Goal: Transaction & Acquisition: Subscribe to service/newsletter

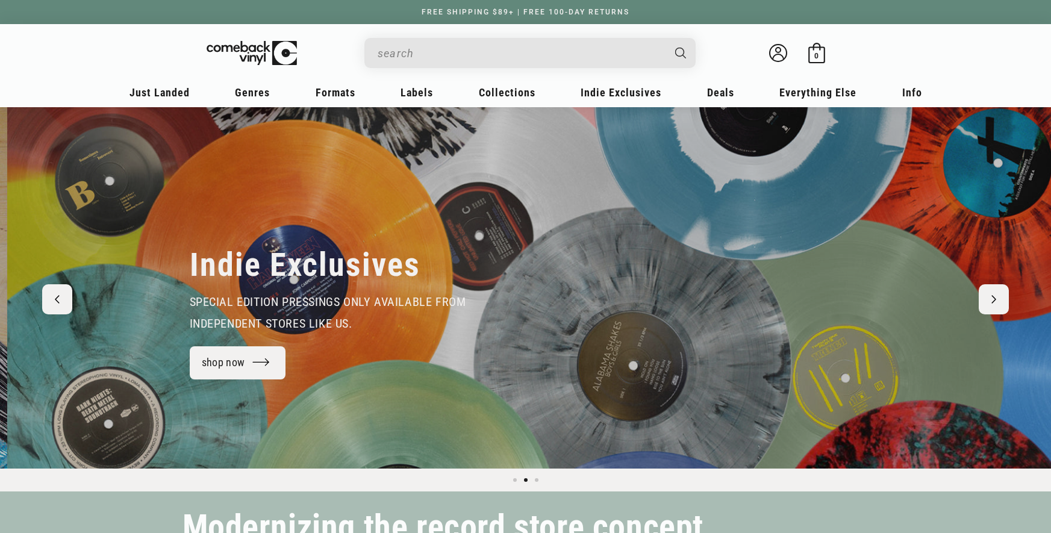
scroll to position [0, 1051]
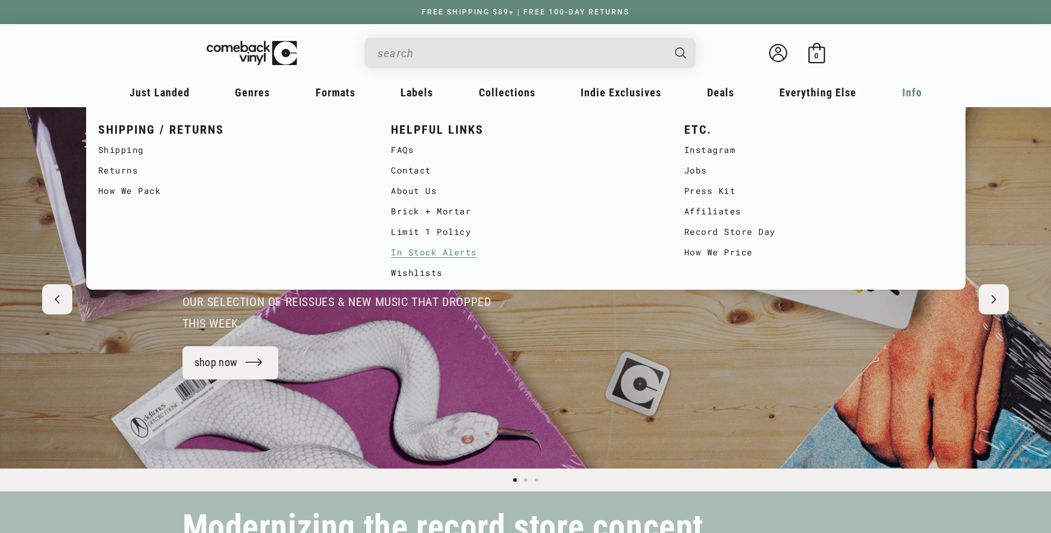
click at [431, 258] on link "In Stock Alerts" at bounding box center [525, 252] width 269 height 20
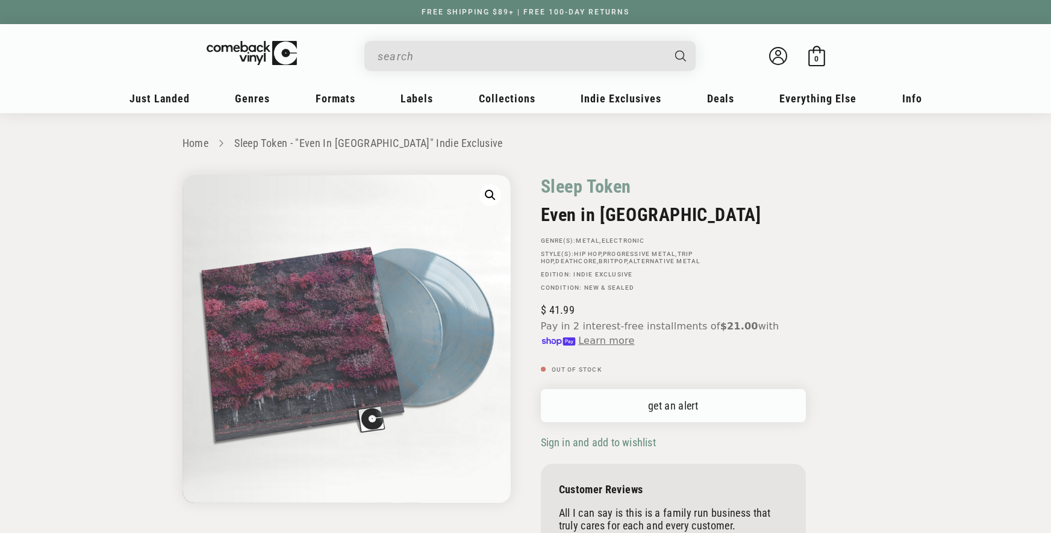
click at [639, 403] on link "get an alert" at bounding box center [673, 405] width 265 height 33
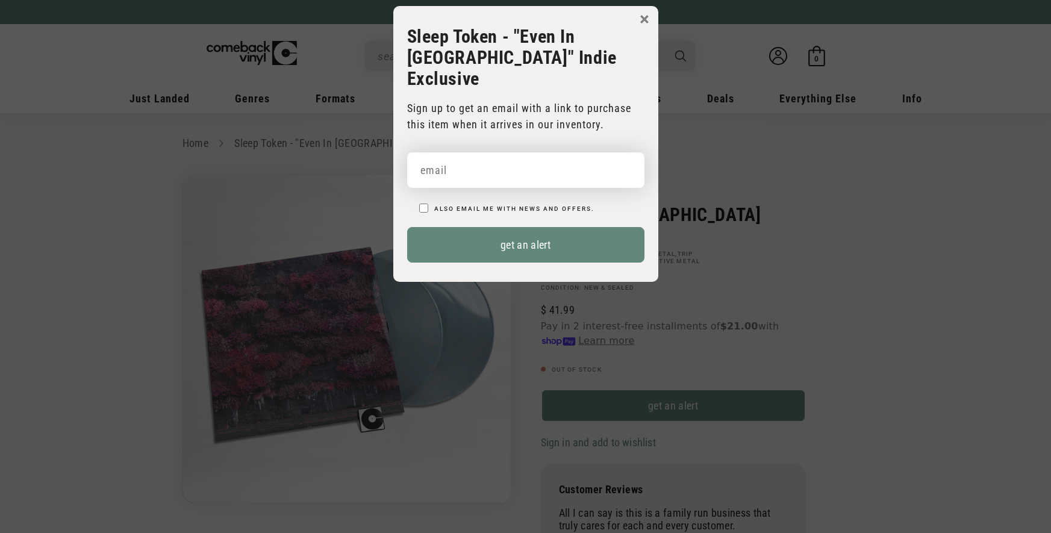
click at [511, 161] on input "email" at bounding box center [525, 170] width 237 height 36
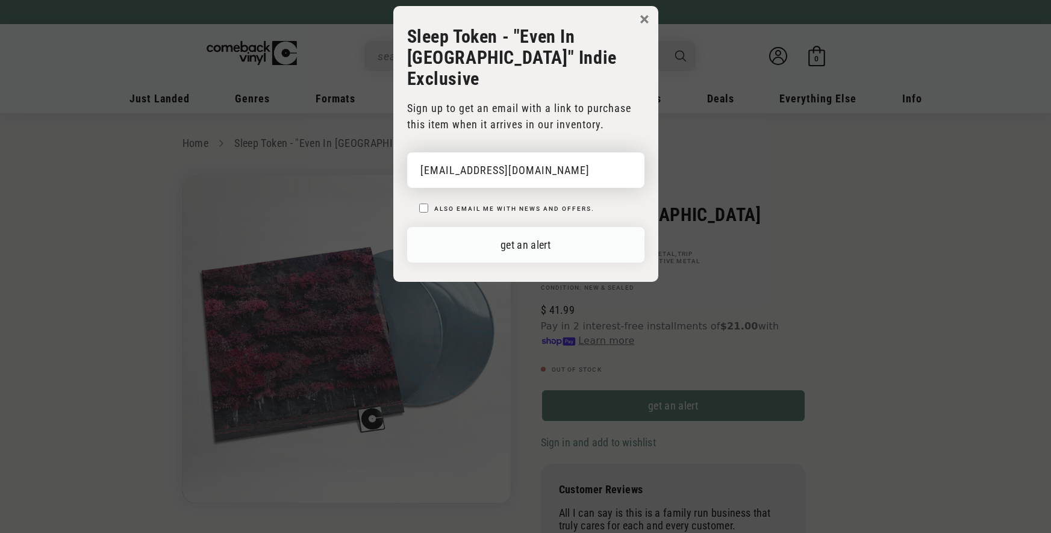
type input "micvds03@gmail.com"
click at [598, 227] on button "get an alert" at bounding box center [525, 245] width 237 height 36
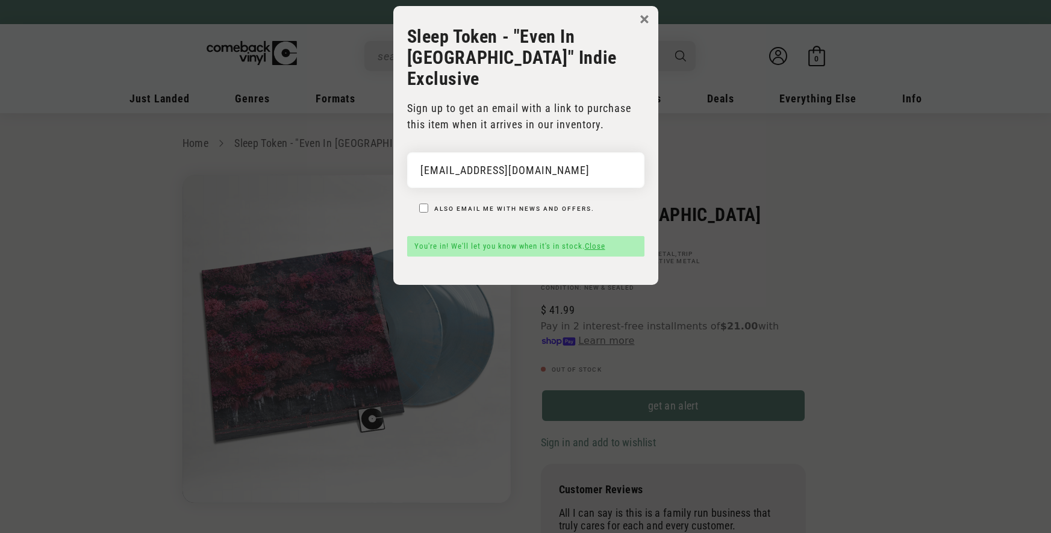
click at [601, 242] on link "Close" at bounding box center [595, 246] width 20 height 9
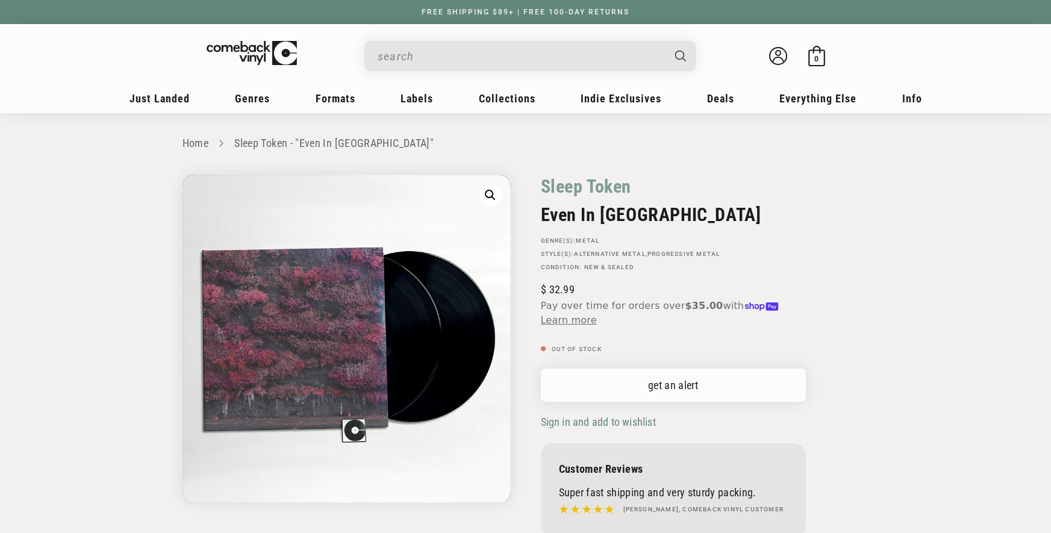
click at [661, 387] on link "get an alert" at bounding box center [673, 385] width 265 height 33
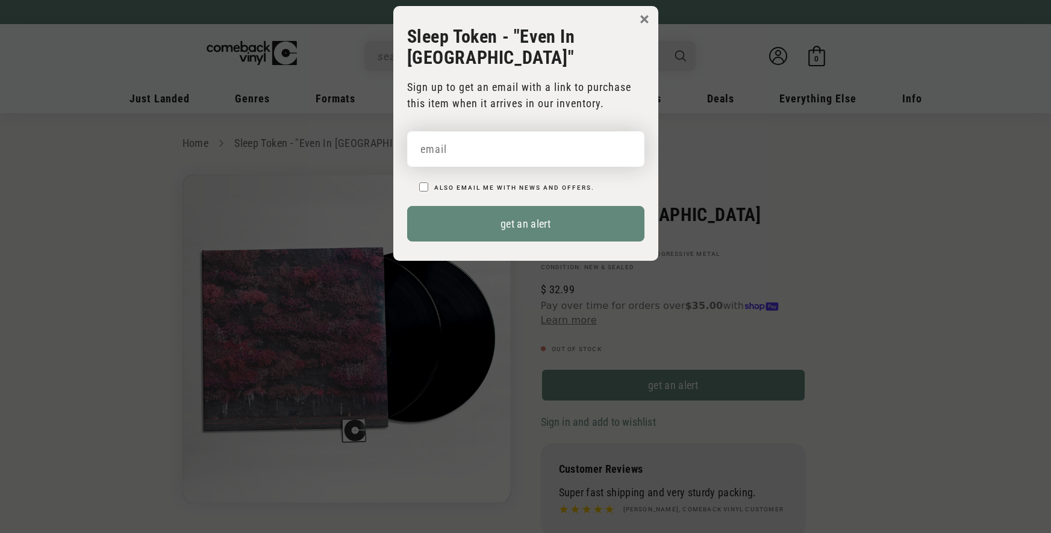
click at [540, 135] on input "email" at bounding box center [525, 149] width 237 height 36
paste input "micvds03@gmail.com"
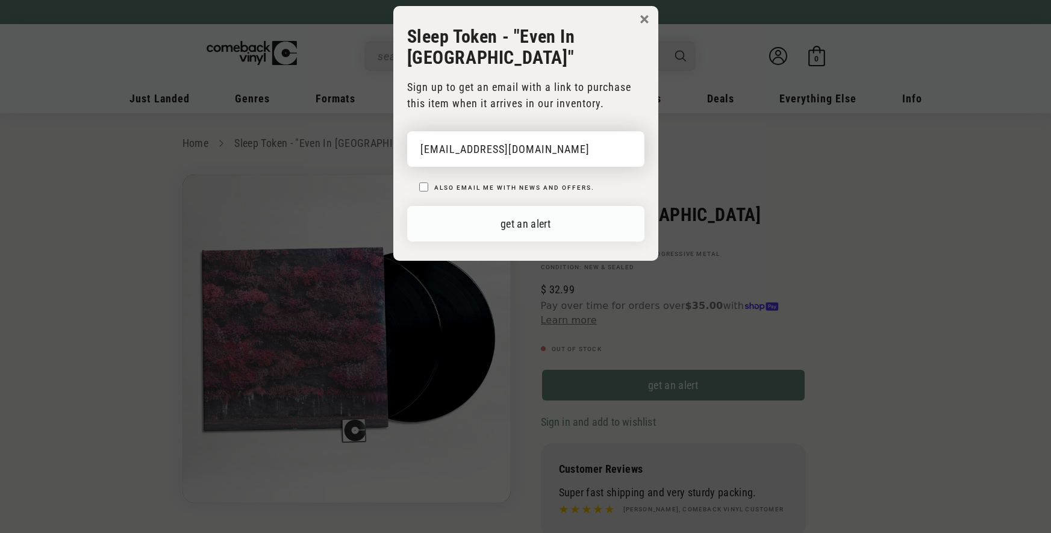
type input "micvds03@gmail.com"
click at [598, 206] on button "get an alert" at bounding box center [525, 224] width 237 height 36
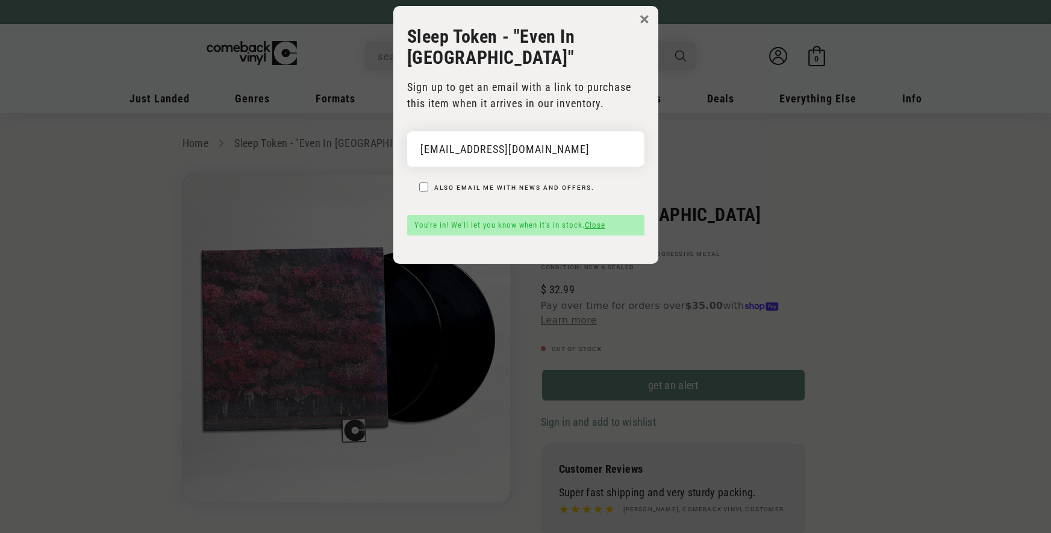
click at [596, 220] on link "Close" at bounding box center [595, 224] width 20 height 9
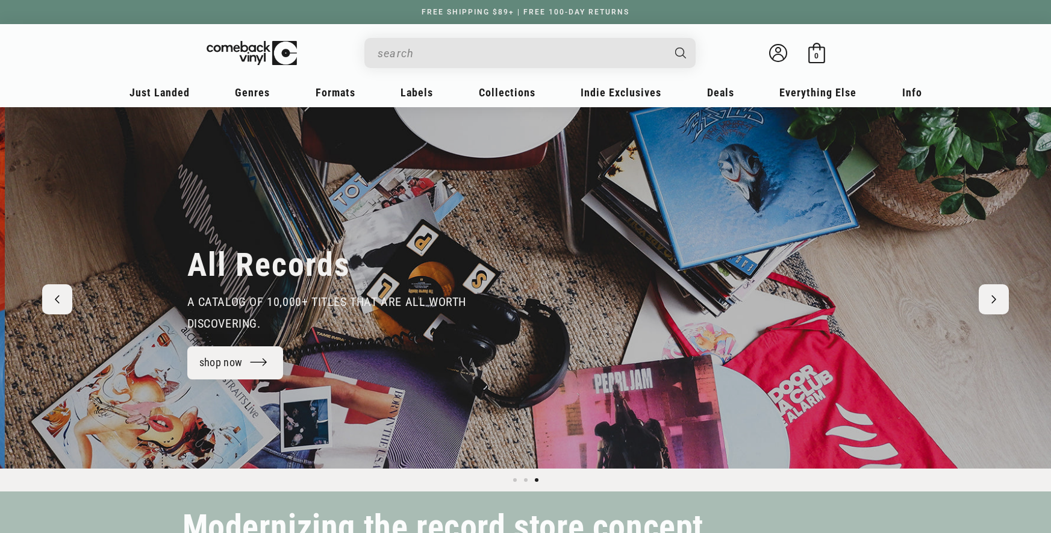
click at [493, 47] on input "When autocomplete results are available use up and down arrows to review and en…" at bounding box center [521, 53] width 286 height 25
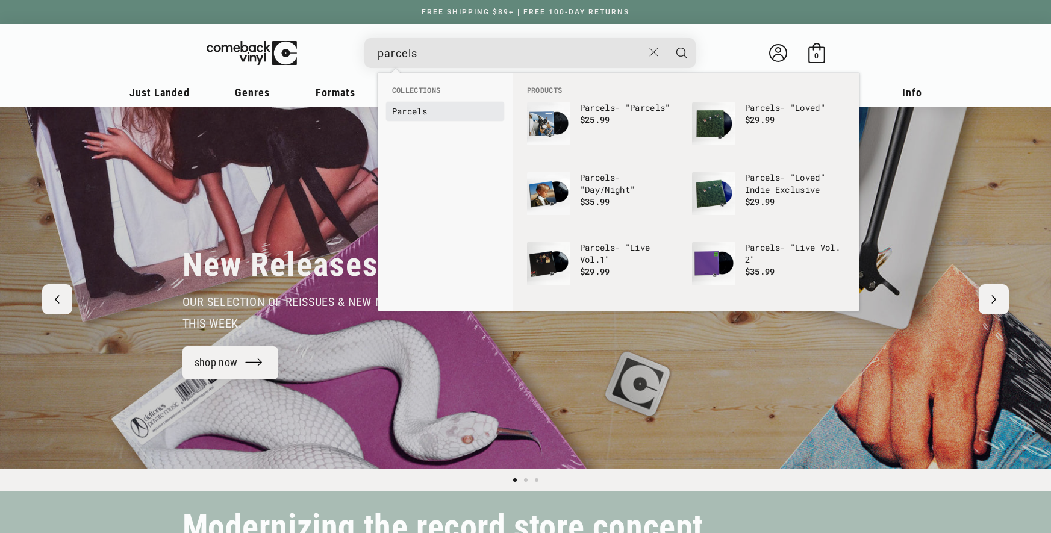
type input "parcels"
click at [413, 112] on b "Parcels" at bounding box center [409, 110] width 35 height 11
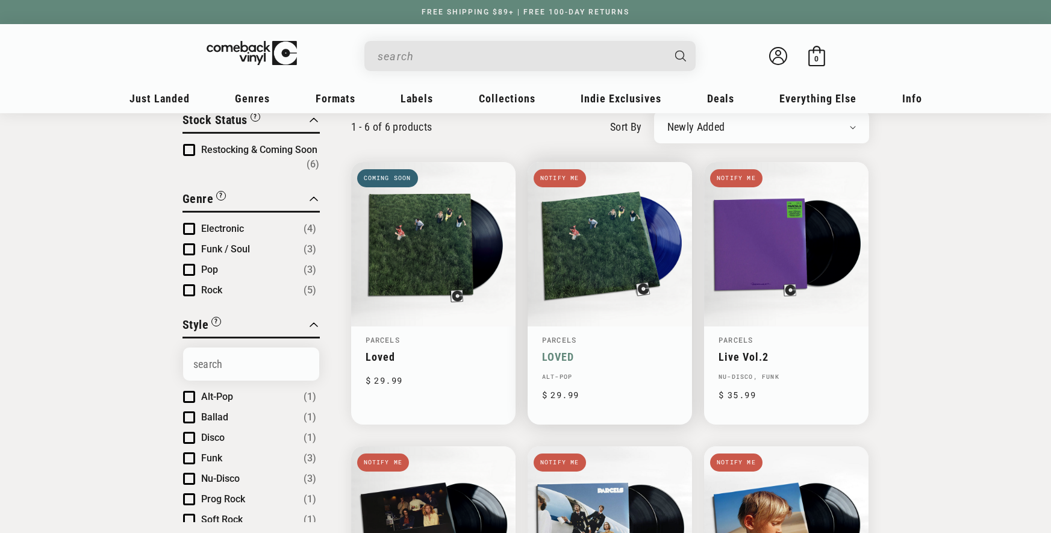
scroll to position [87, 0]
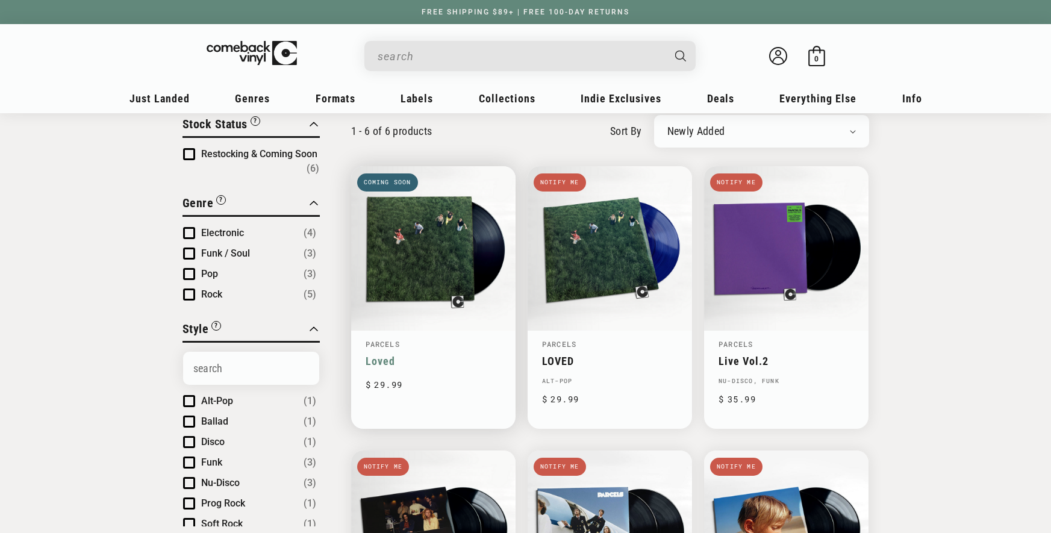
click at [441, 355] on link "Loved" at bounding box center [434, 361] width 136 height 13
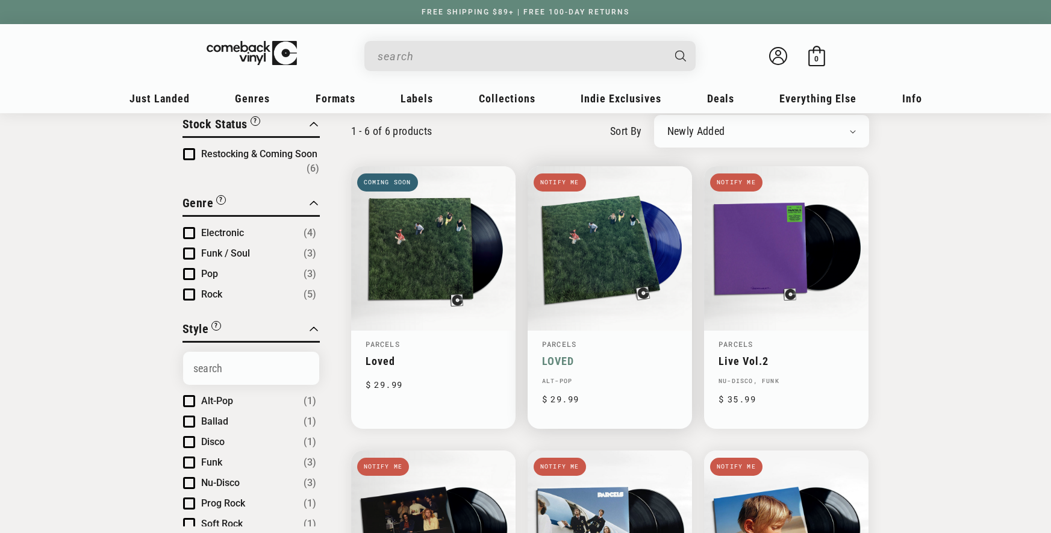
drag, startPoint x: 605, startPoint y: 244, endPoint x: 651, endPoint y: 245, distance: 46.4
click at [605, 355] on link "LOVED" at bounding box center [610, 361] width 136 height 13
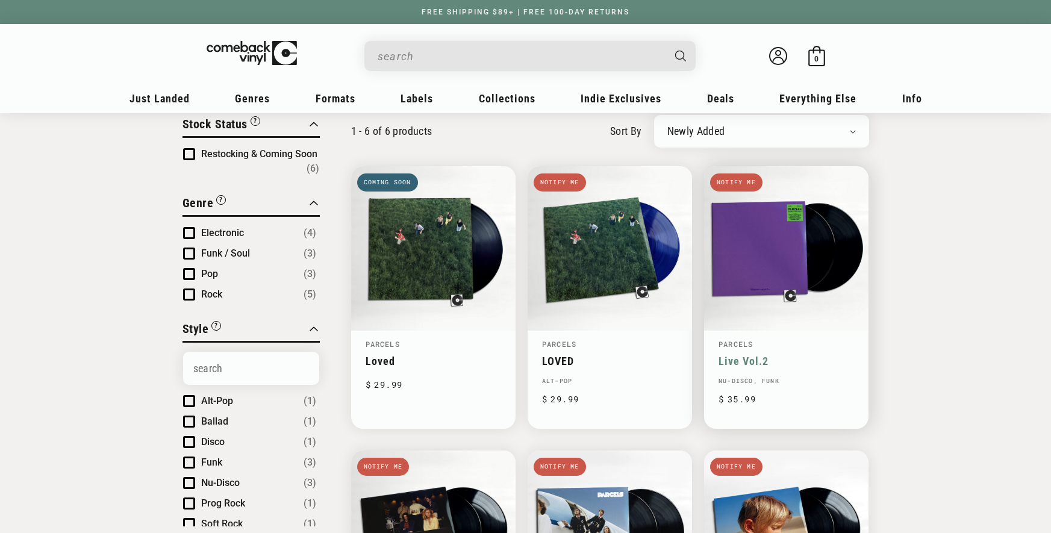
click at [779, 355] on link "Live Vol.2" at bounding box center [787, 361] width 136 height 13
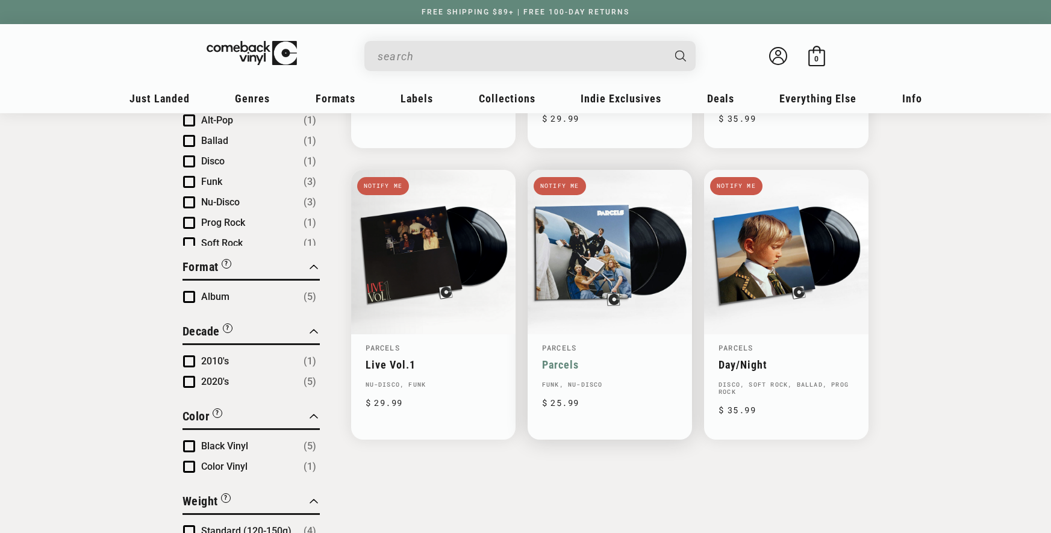
scroll to position [404, 0]
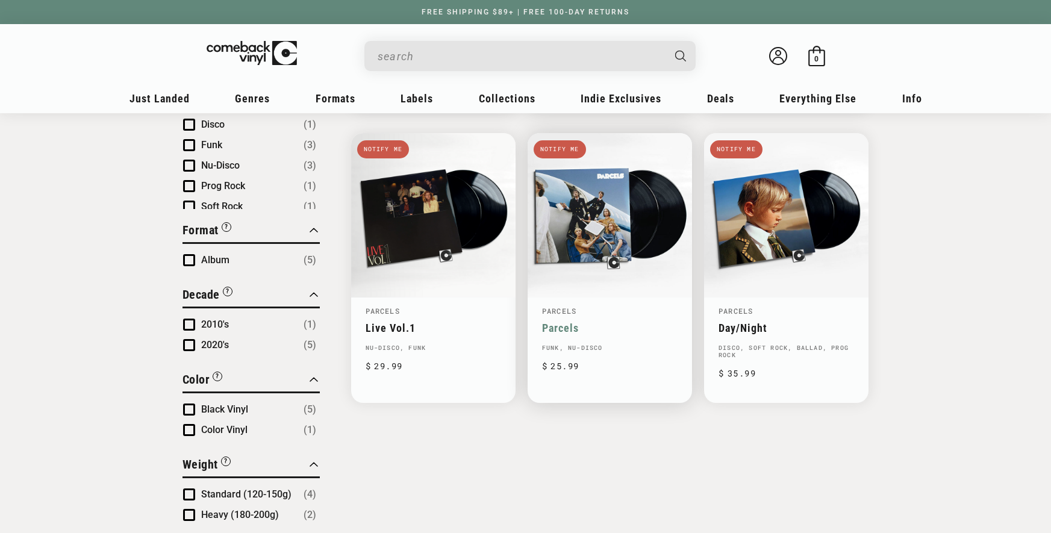
drag, startPoint x: 442, startPoint y: 233, endPoint x: 551, endPoint y: 249, distance: 110.8
click at [442, 322] on link "Live Vol.1" at bounding box center [434, 328] width 136 height 13
click at [628, 322] on link "Parcels" at bounding box center [610, 328] width 136 height 13
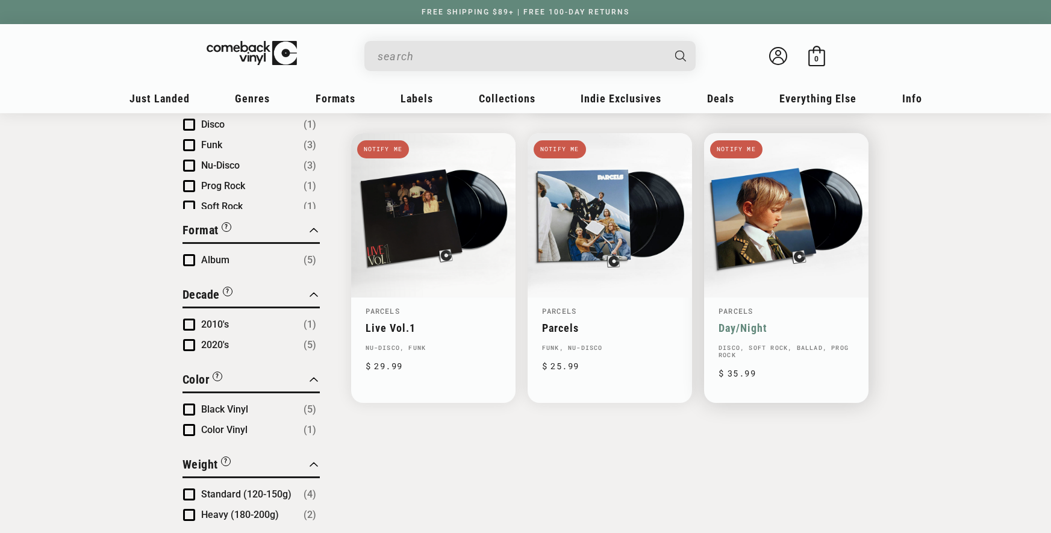
click at [751, 322] on link "Day/Night" at bounding box center [787, 328] width 136 height 13
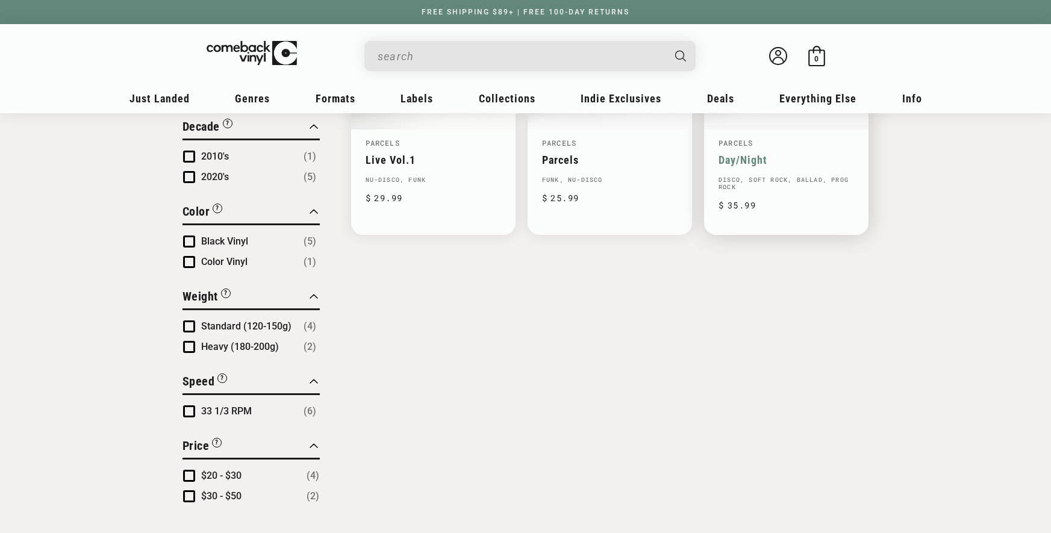
scroll to position [0, 0]
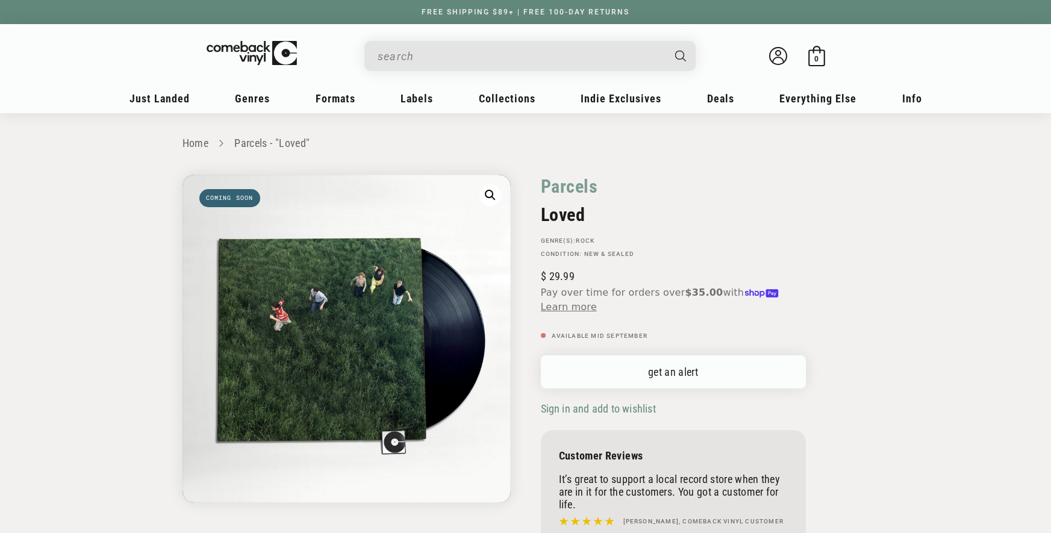
click at [668, 380] on link "get an alert" at bounding box center [673, 371] width 265 height 33
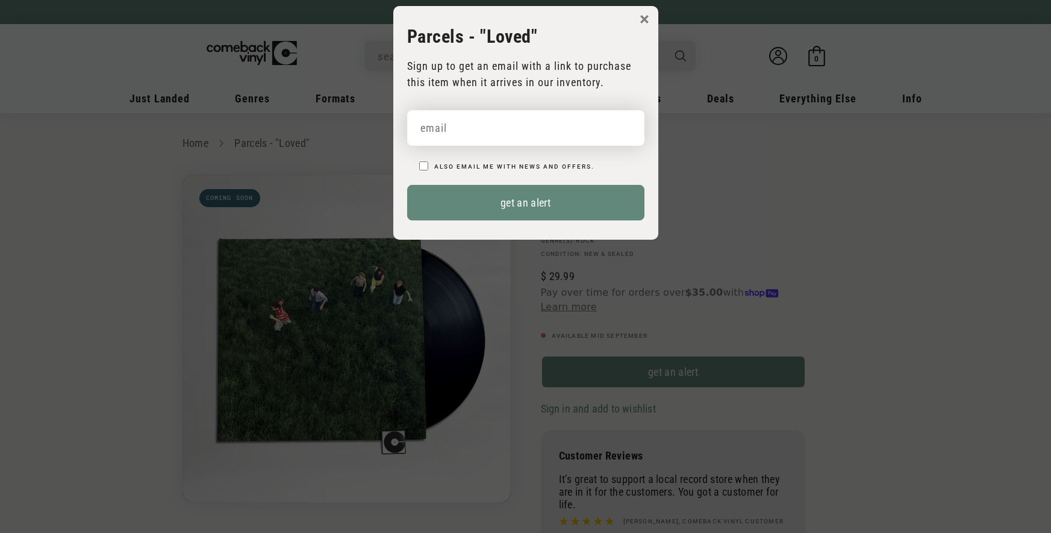
click at [541, 136] on input "email" at bounding box center [525, 128] width 237 height 36
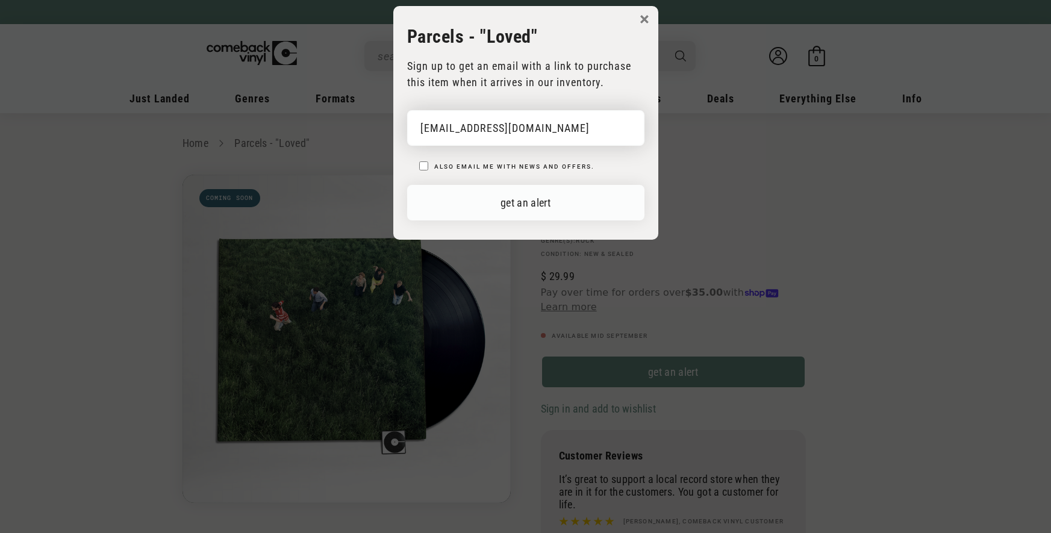
type input "rugbykrueger9@gmail.com"
drag, startPoint x: 576, startPoint y: 196, endPoint x: 591, endPoint y: 202, distance: 16.2
click at [576, 196] on button "get an alert" at bounding box center [525, 203] width 237 height 36
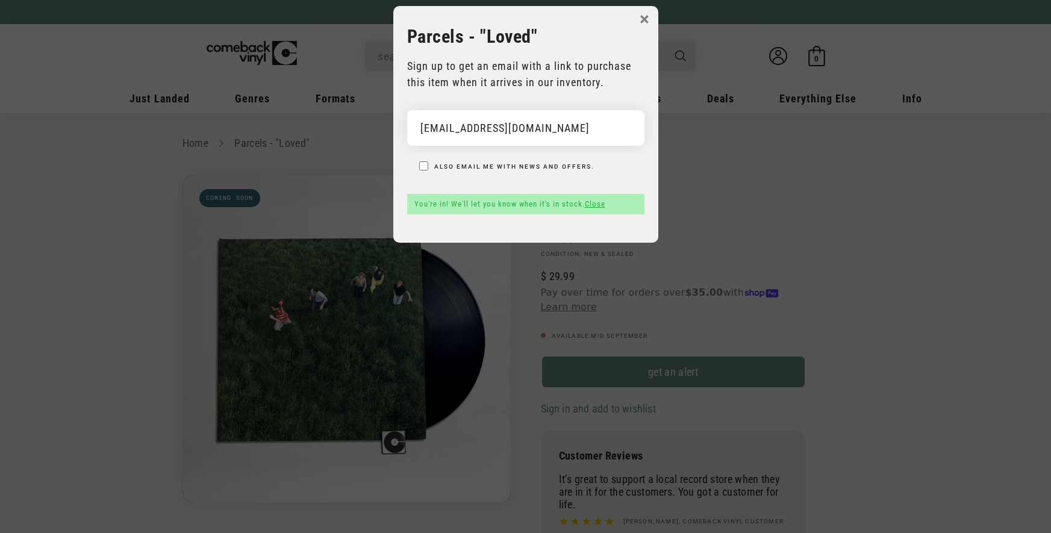
click at [595, 204] on link "Close" at bounding box center [595, 203] width 20 height 9
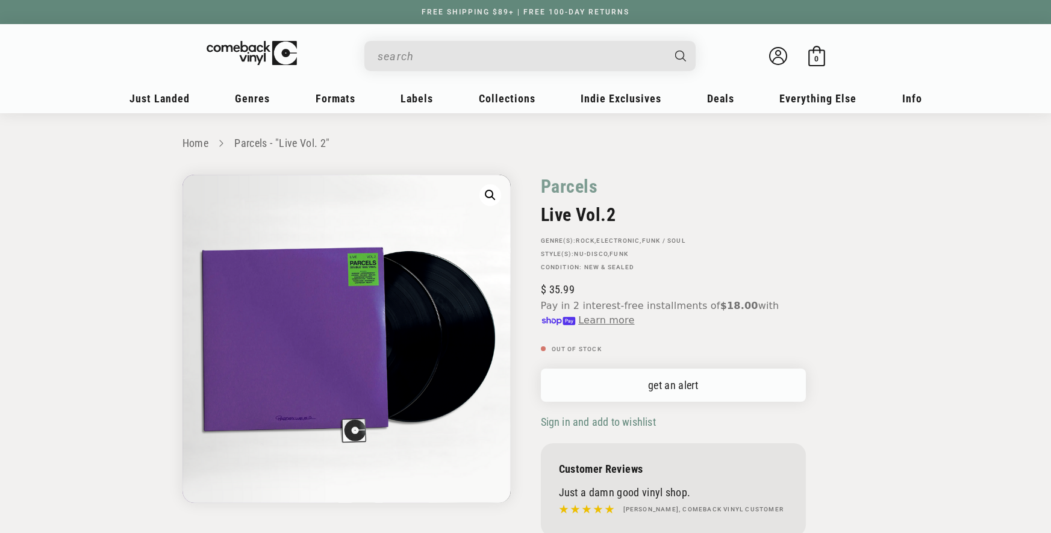
click at [655, 375] on link "get an alert" at bounding box center [673, 385] width 265 height 33
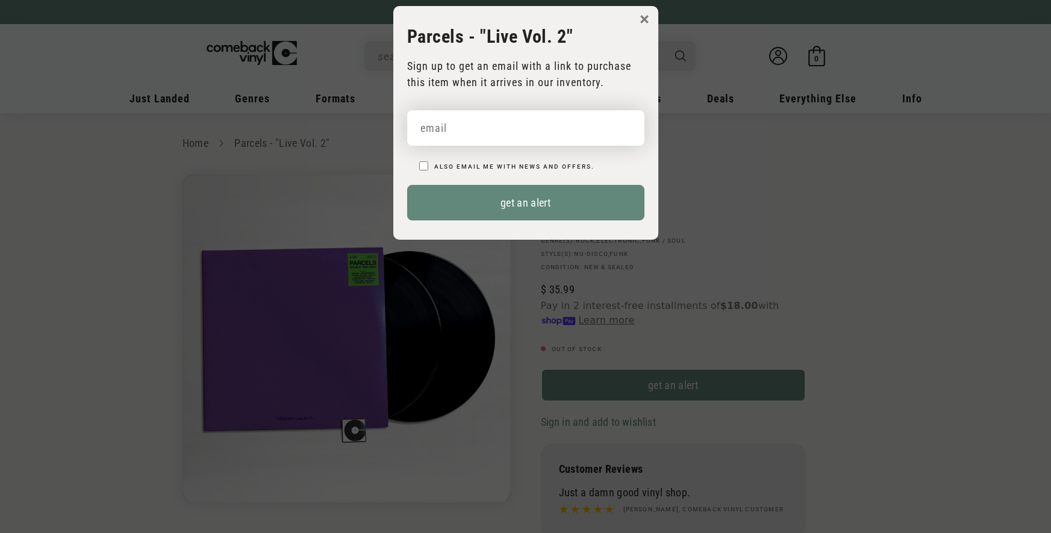
click at [510, 120] on input "email" at bounding box center [525, 128] width 237 height 36
paste input "[EMAIL_ADDRESS][DOMAIN_NAME]"
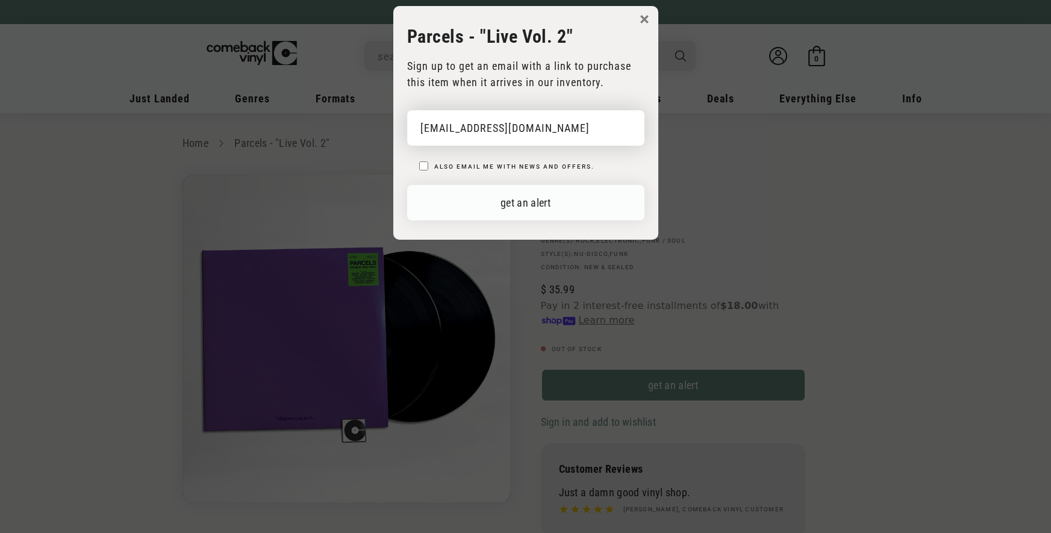
type input "[EMAIL_ADDRESS][DOMAIN_NAME]"
drag, startPoint x: 571, startPoint y: 199, endPoint x: 578, endPoint y: 209, distance: 12.0
click at [571, 199] on button "get an alert" at bounding box center [525, 203] width 237 height 36
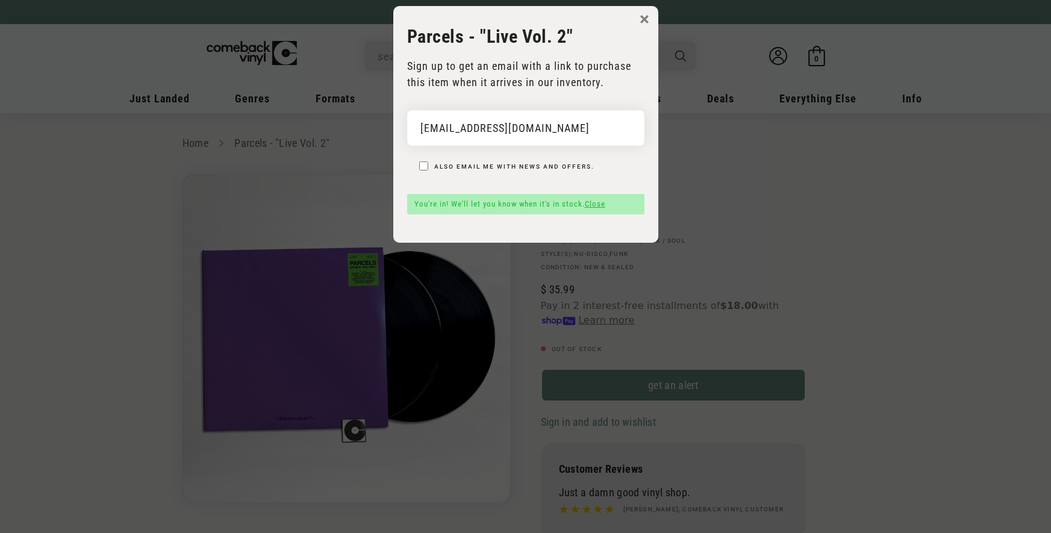
click at [586, 207] on div "You're in! We'll let you know when it's in stock. Close" at bounding box center [525, 204] width 237 height 20
click at [593, 205] on link "Close" at bounding box center [595, 203] width 20 height 9
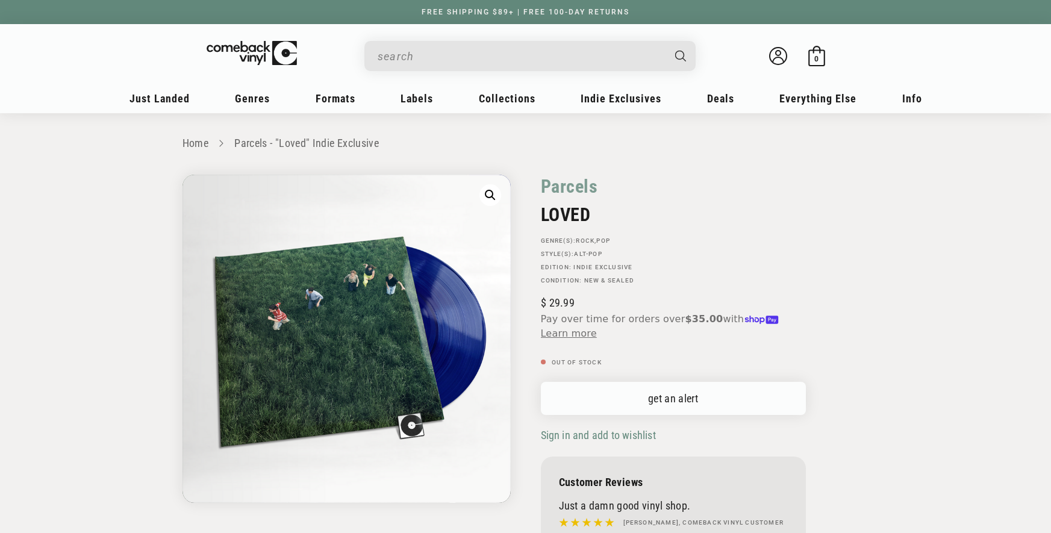
click at [659, 414] on link "get an alert" at bounding box center [673, 398] width 265 height 33
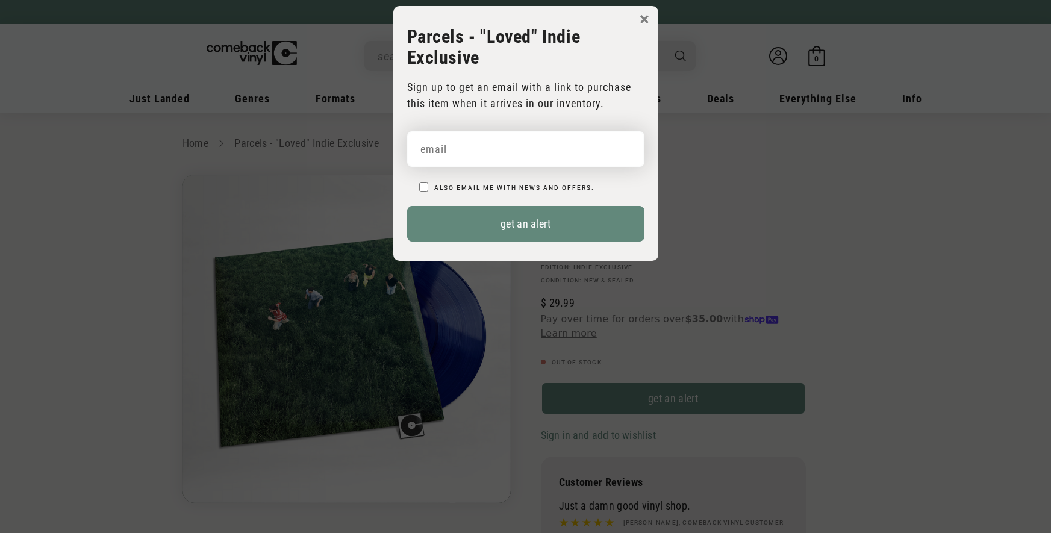
drag, startPoint x: 543, startPoint y: 151, endPoint x: 551, endPoint y: 153, distance: 8.8
click at [543, 151] on input "email" at bounding box center [525, 149] width 237 height 36
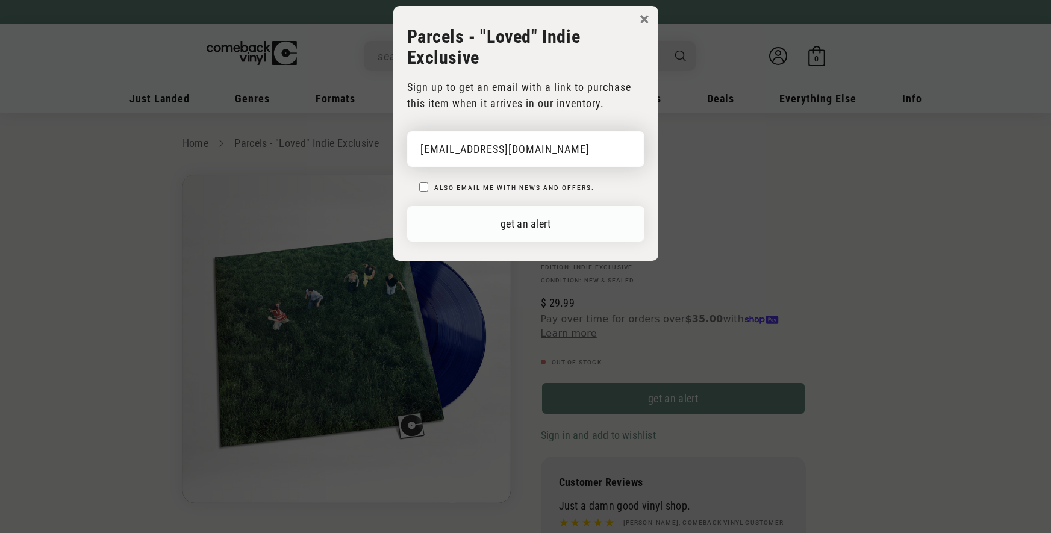
type input "rugbykrueger9@gmail.com"
click at [606, 227] on button "get an alert" at bounding box center [525, 224] width 237 height 36
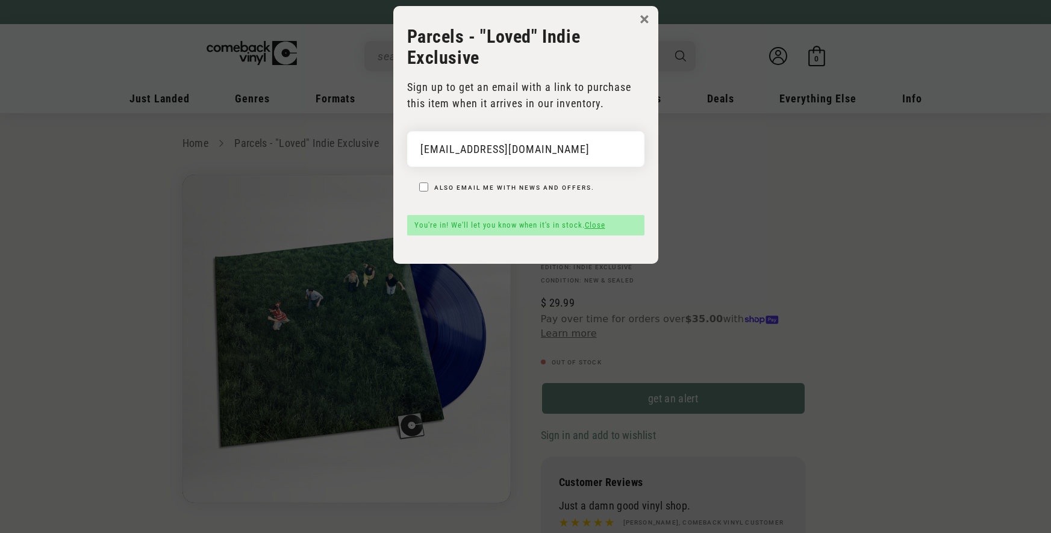
click at [608, 223] on div "You're in! We'll let you know when it's in stock. Close" at bounding box center [525, 225] width 237 height 20
drag, startPoint x: 596, startPoint y: 218, endPoint x: 602, endPoint y: 224, distance: 8.5
click at [602, 224] on link "Close" at bounding box center [595, 224] width 20 height 9
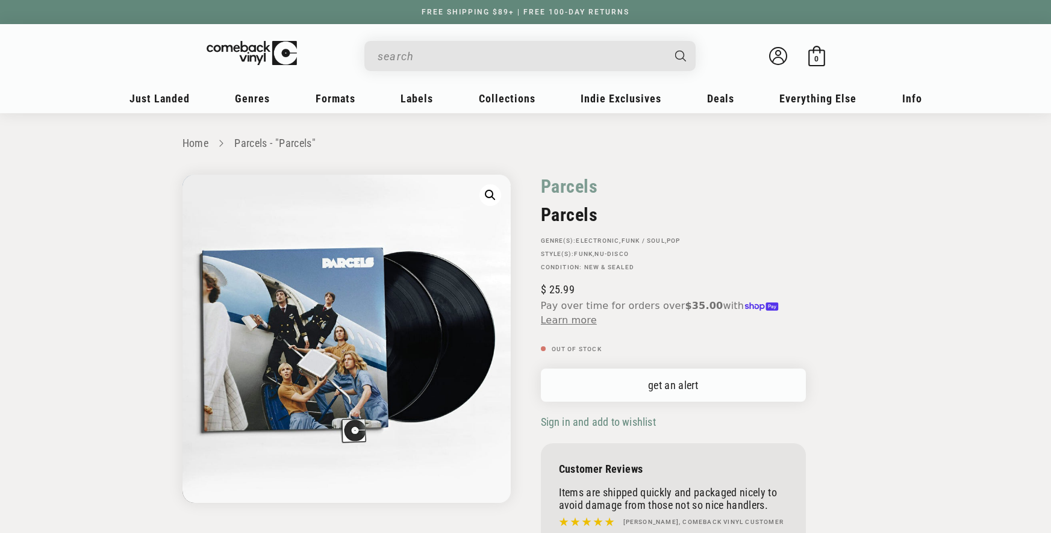
click at [708, 389] on link "get an alert" at bounding box center [673, 385] width 265 height 33
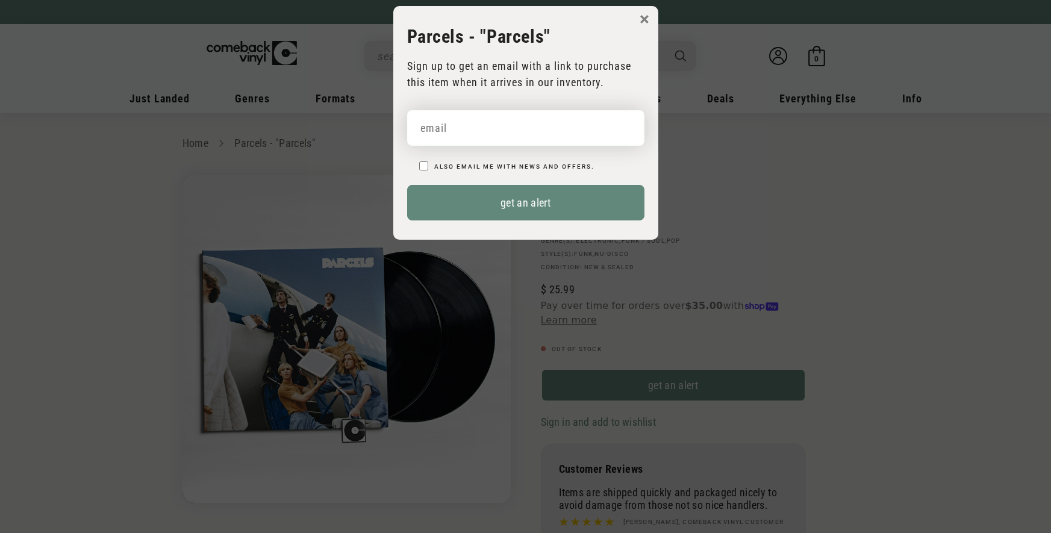
click at [572, 133] on input "email" at bounding box center [525, 128] width 237 height 36
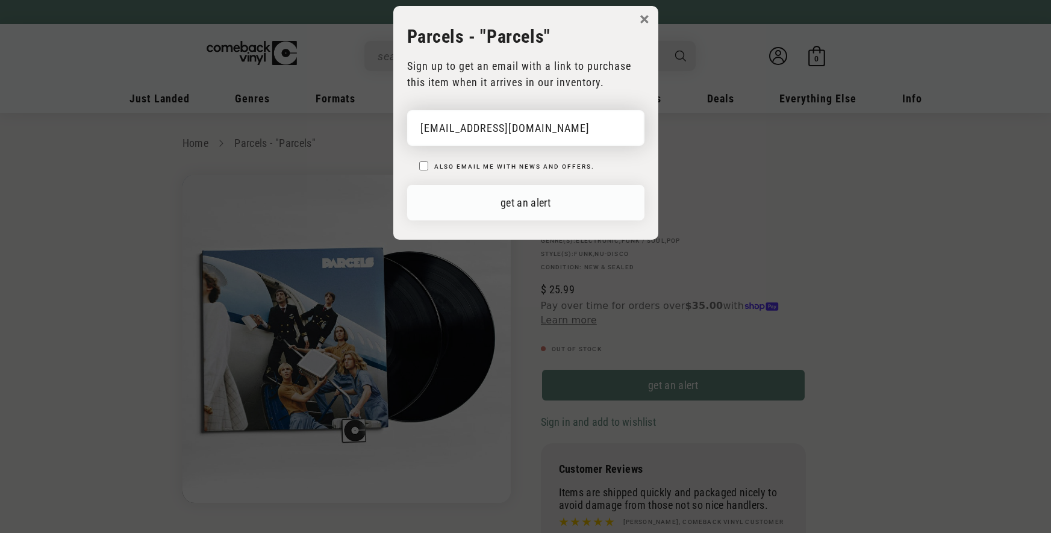
type input "[EMAIL_ADDRESS][DOMAIN_NAME]"
click at [589, 199] on button "get an alert" at bounding box center [525, 203] width 237 height 36
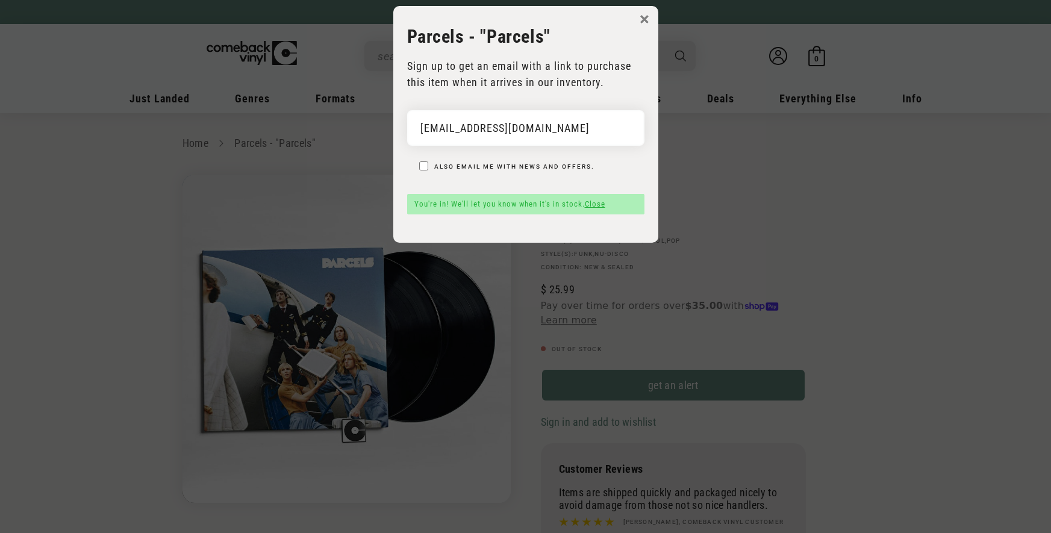
click at [594, 205] on link "Close" at bounding box center [595, 203] width 20 height 9
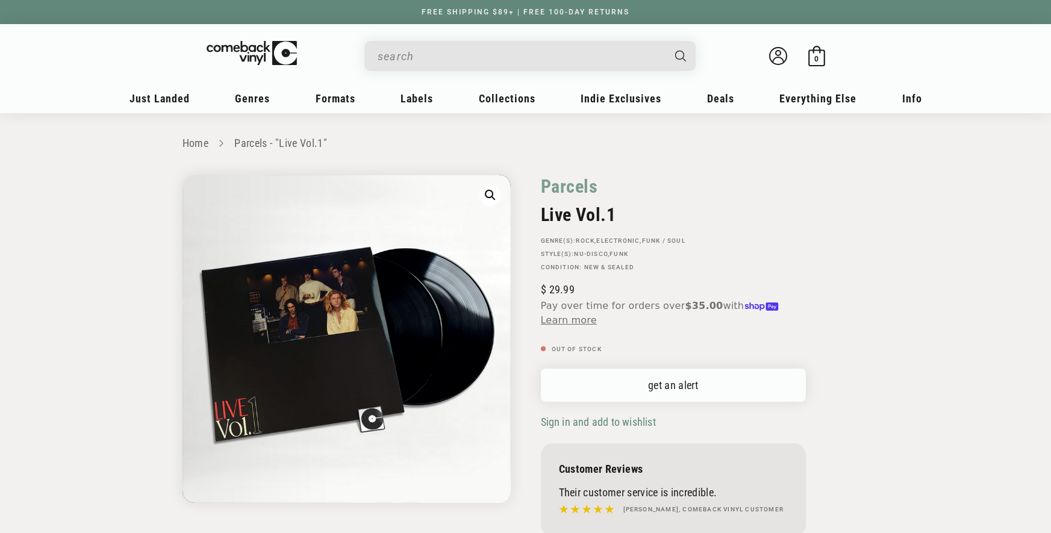
click at [692, 383] on link "get an alert" at bounding box center [673, 385] width 265 height 33
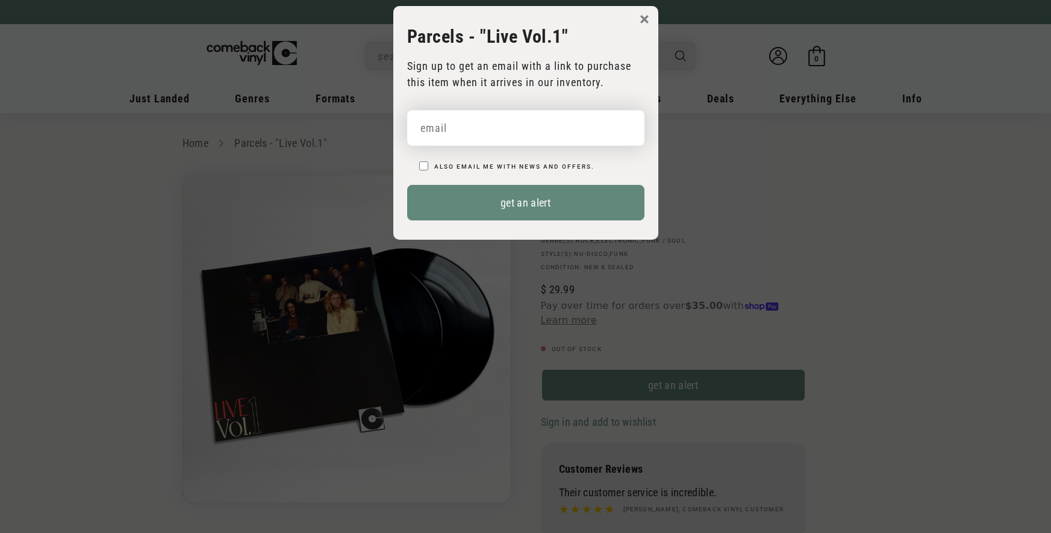
drag, startPoint x: 543, startPoint y: 130, endPoint x: 554, endPoint y: 145, distance: 17.7
click at [543, 130] on input "email" at bounding box center [525, 128] width 237 height 36
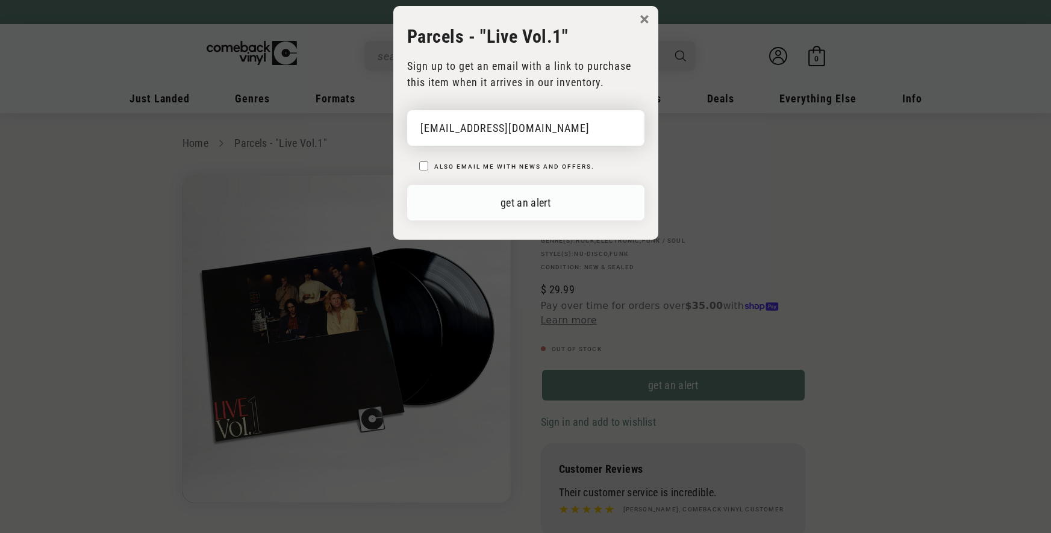
type input "rugbykrueger9@gmail.com"
click at [571, 195] on button "get an alert" at bounding box center [525, 203] width 237 height 36
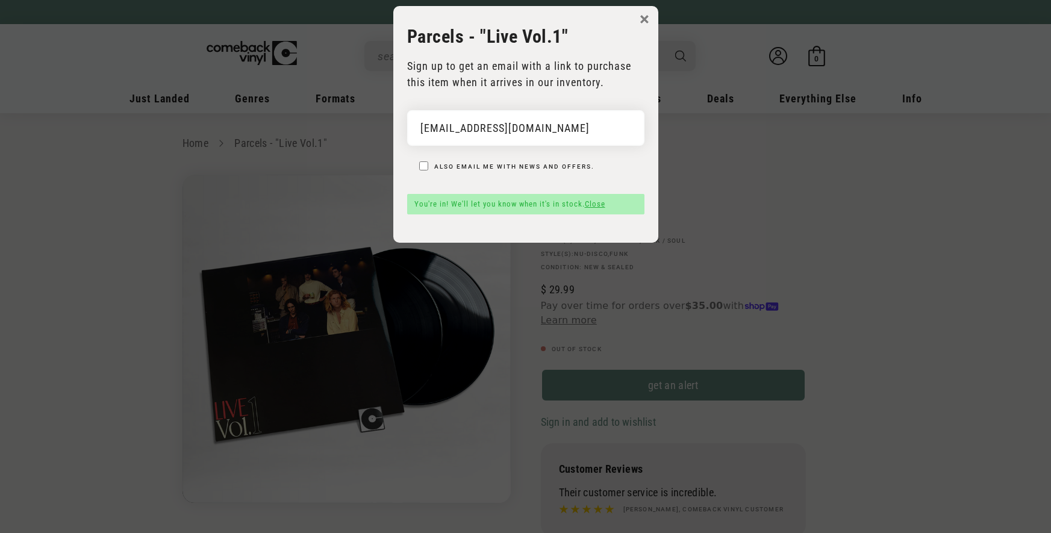
click at [594, 204] on link "Close" at bounding box center [595, 203] width 20 height 9
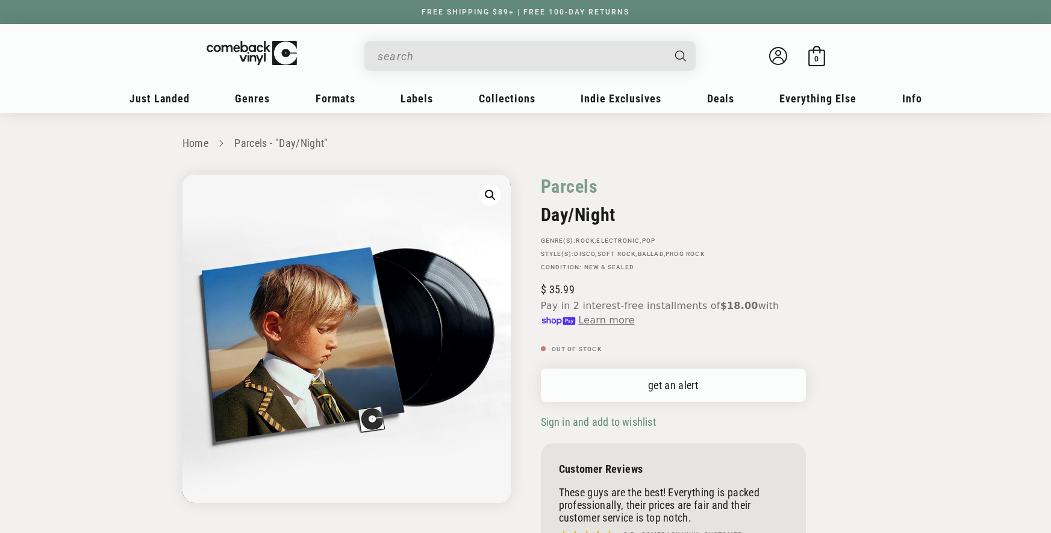
click at [691, 371] on div "Parcels Day/Night GENRE(S): [GEOGRAPHIC_DATA] , Electronic , Pop STYLE(S): Disc…" at bounding box center [673, 368] width 265 height 387
click at [691, 375] on link "get an alert" at bounding box center [673, 385] width 265 height 33
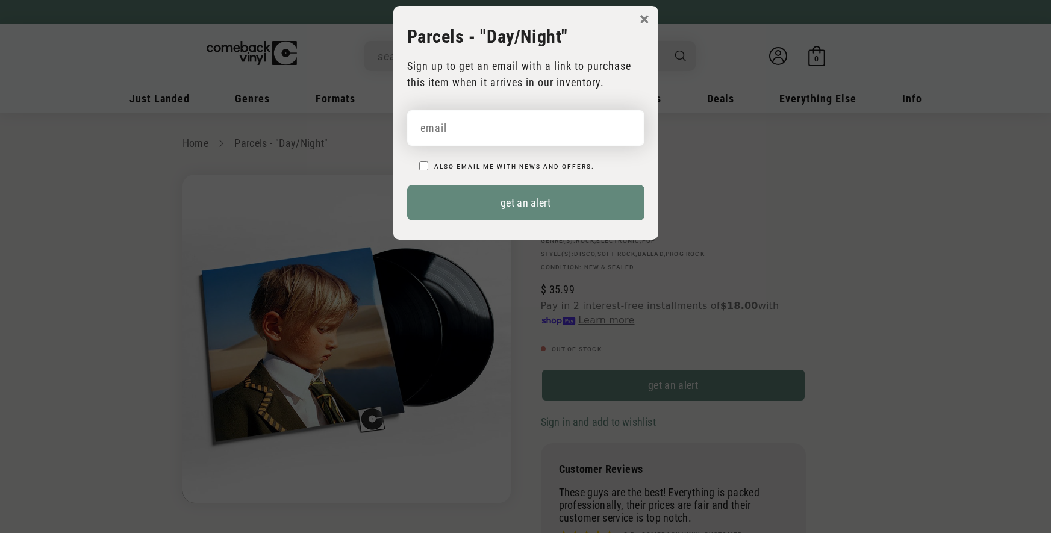
click at [584, 129] on input "email" at bounding box center [525, 128] width 237 height 36
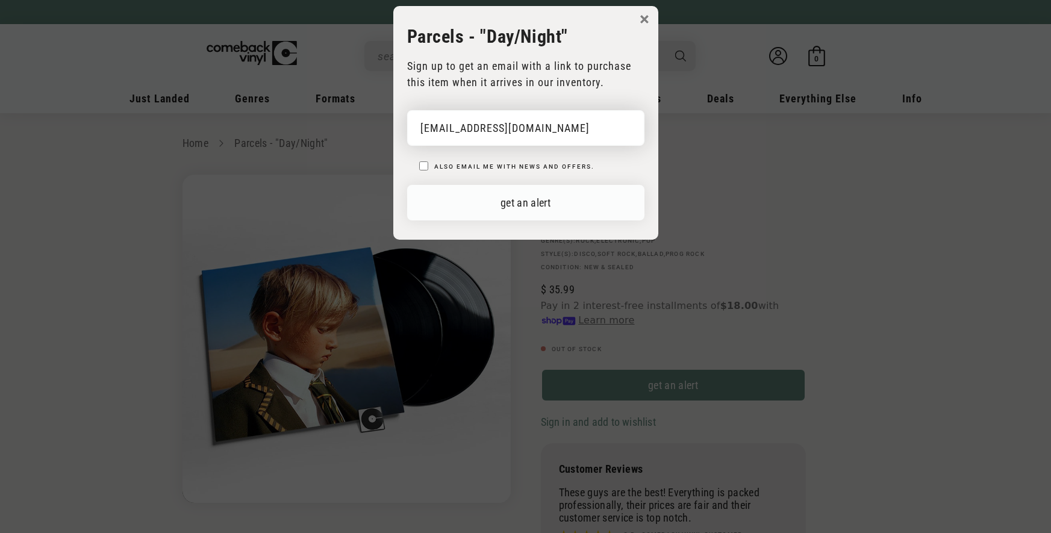
type input "[EMAIL_ADDRESS][DOMAIN_NAME]"
click at [575, 190] on button "get an alert" at bounding box center [525, 203] width 237 height 36
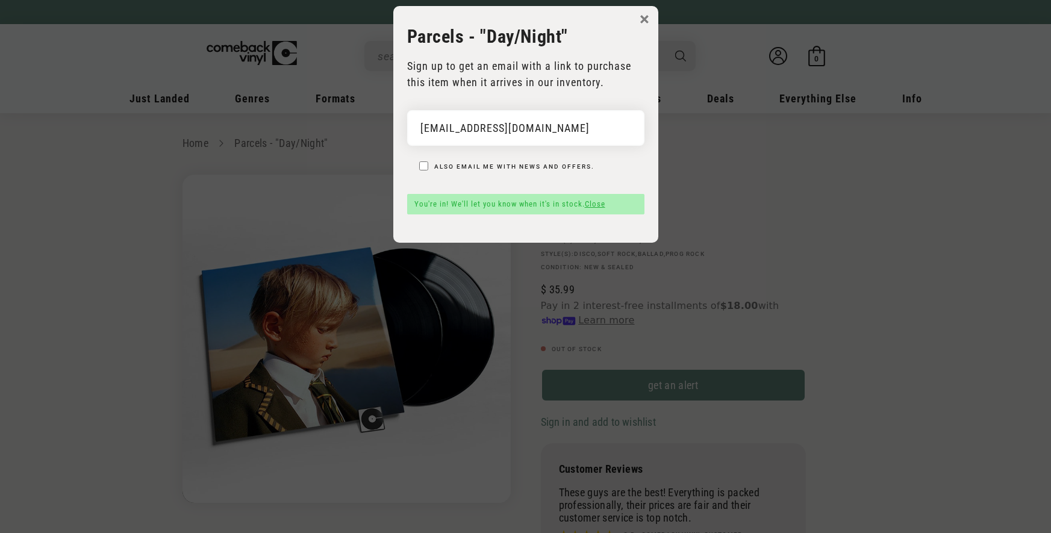
click at [602, 200] on link "Close" at bounding box center [595, 203] width 20 height 9
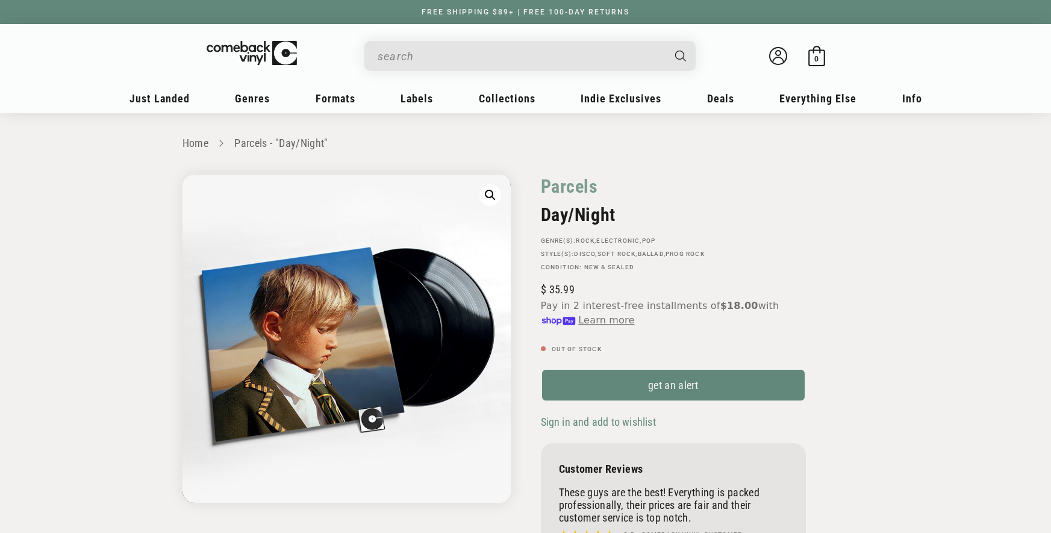
drag, startPoint x: 894, startPoint y: 264, endPoint x: 885, endPoint y: 258, distance: 10.9
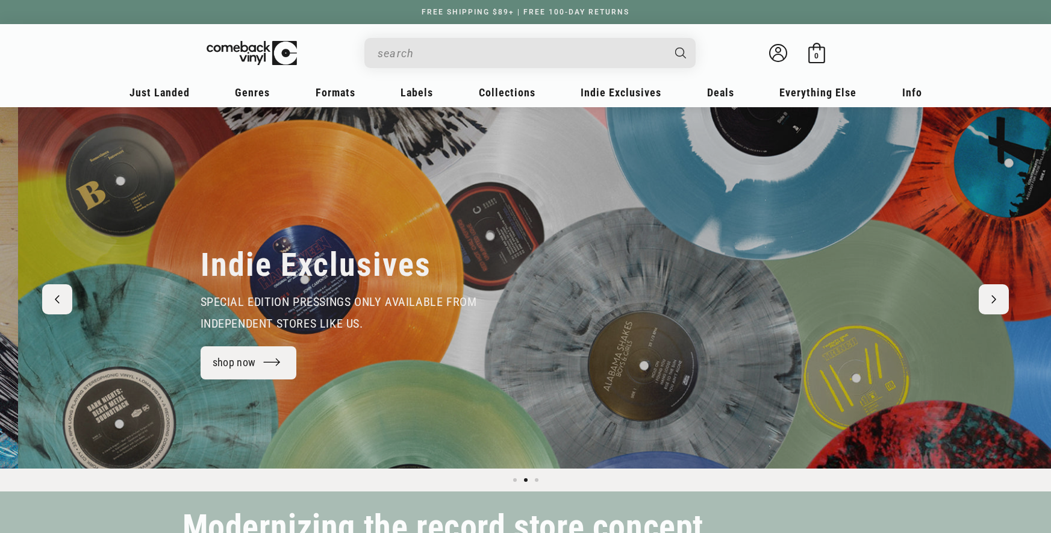
click at [467, 49] on input "When autocomplete results are available use up and down arrows to review and en…" at bounding box center [521, 53] width 286 height 25
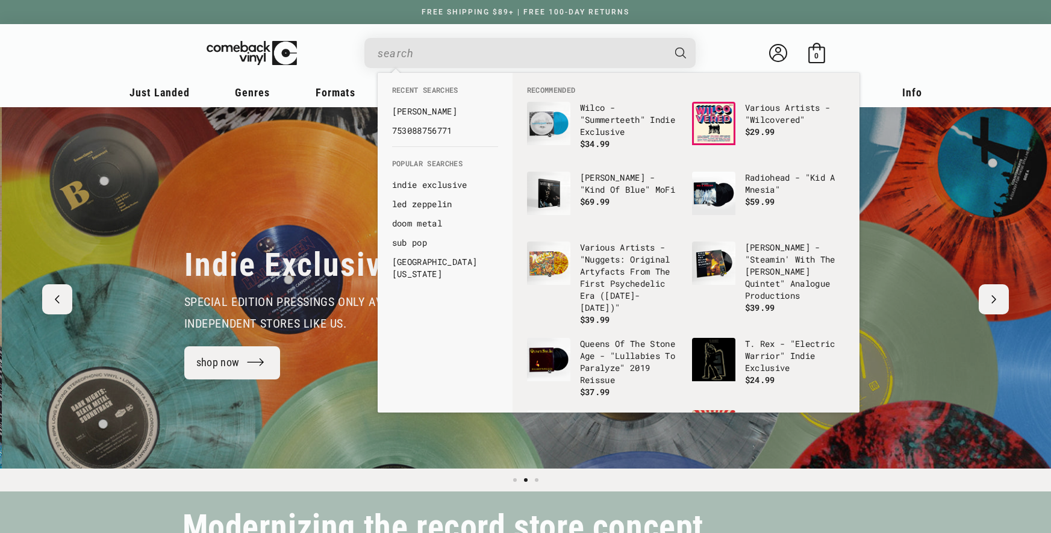
paste input "81227813277"
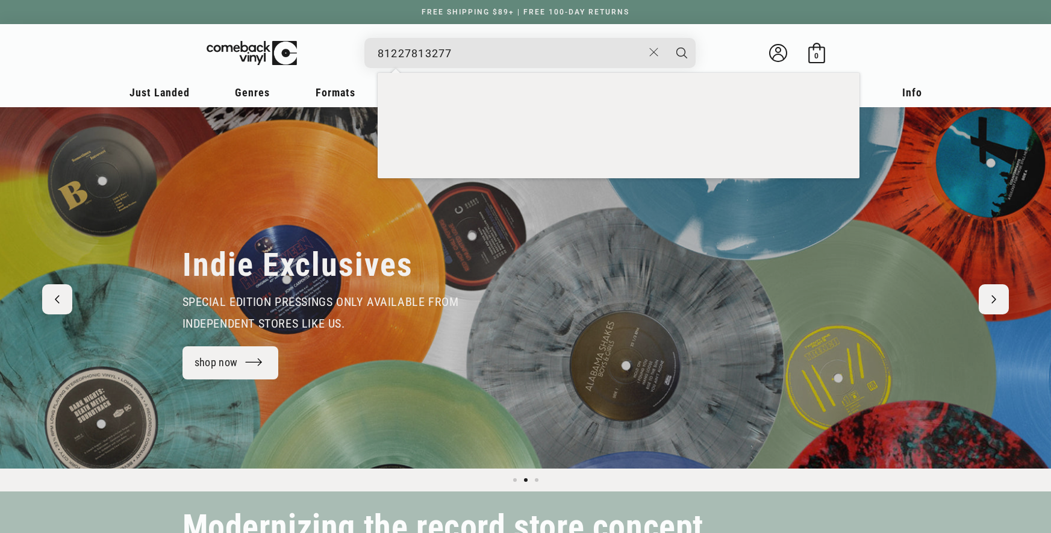
click at [667, 38] on button "Search" at bounding box center [682, 53] width 30 height 30
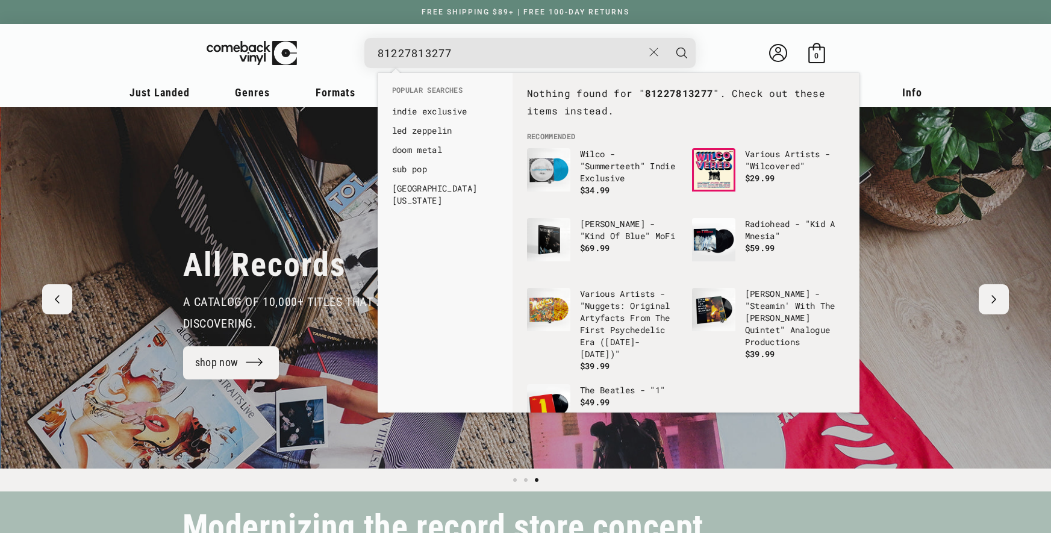
scroll to position [0, 2103]
click at [378, 52] on input "81227813277" at bounding box center [511, 53] width 266 height 25
type input "081227813277"
click at [667, 38] on button "Search" at bounding box center [682, 53] width 30 height 30
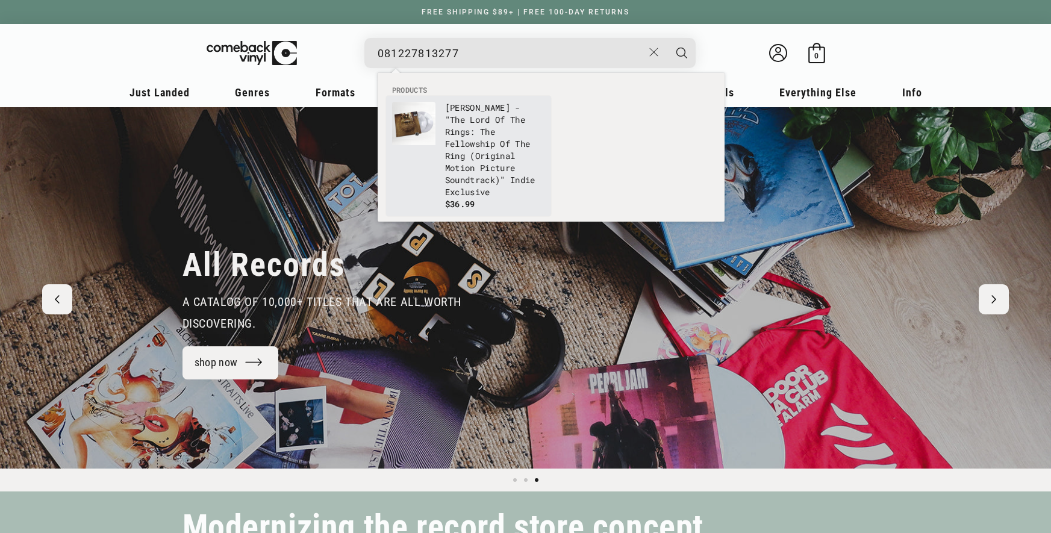
click at [442, 119] on link "Howard Shore - "The Lord Of The Rings: The Fellowship Of The Ring (Original Mot…" at bounding box center [468, 156] width 153 height 108
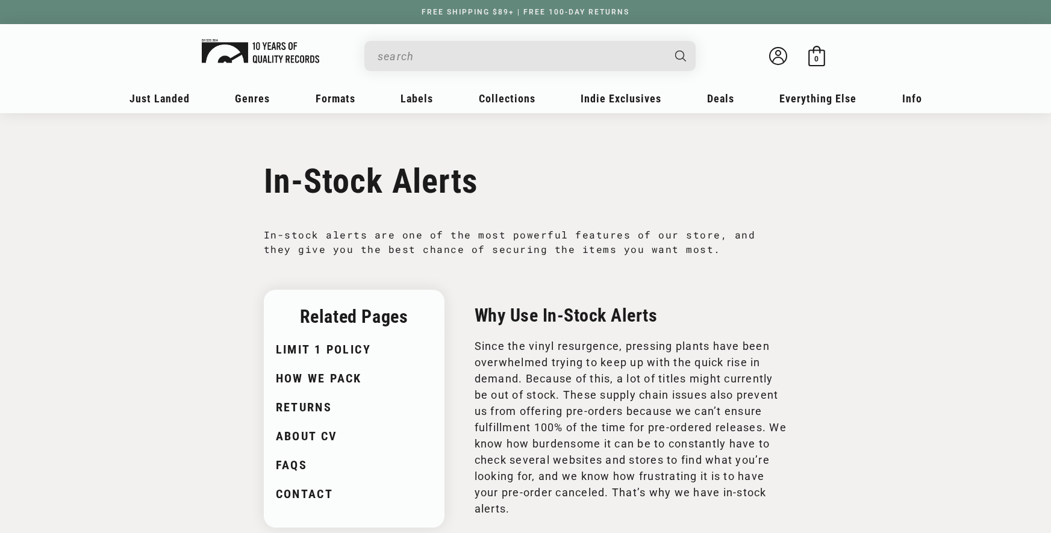
drag, startPoint x: 266, startPoint y: 44, endPoint x: 289, endPoint y: 42, distance: 23.6
click at [266, 44] on img at bounding box center [260, 51] width 117 height 24
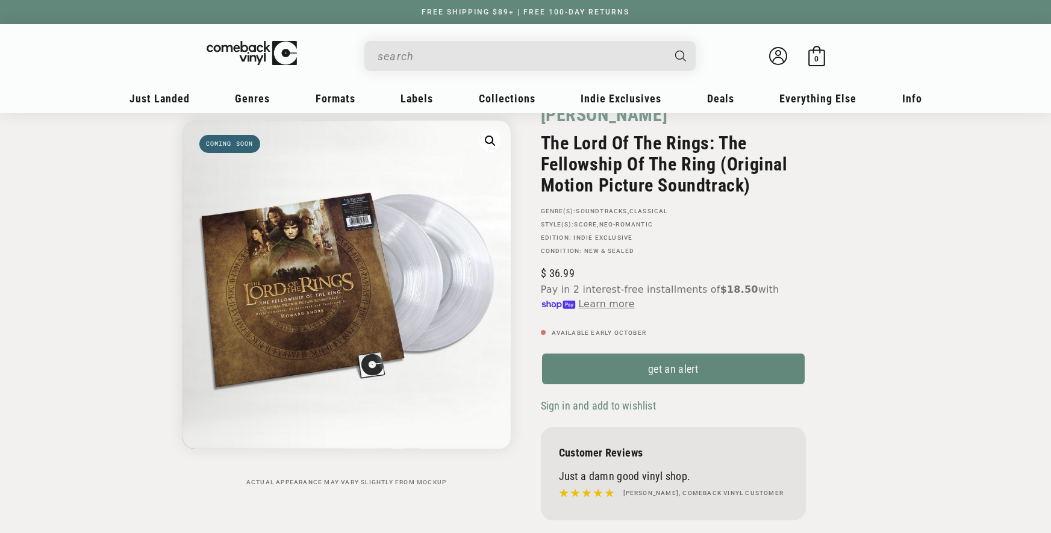
scroll to position [57, 0]
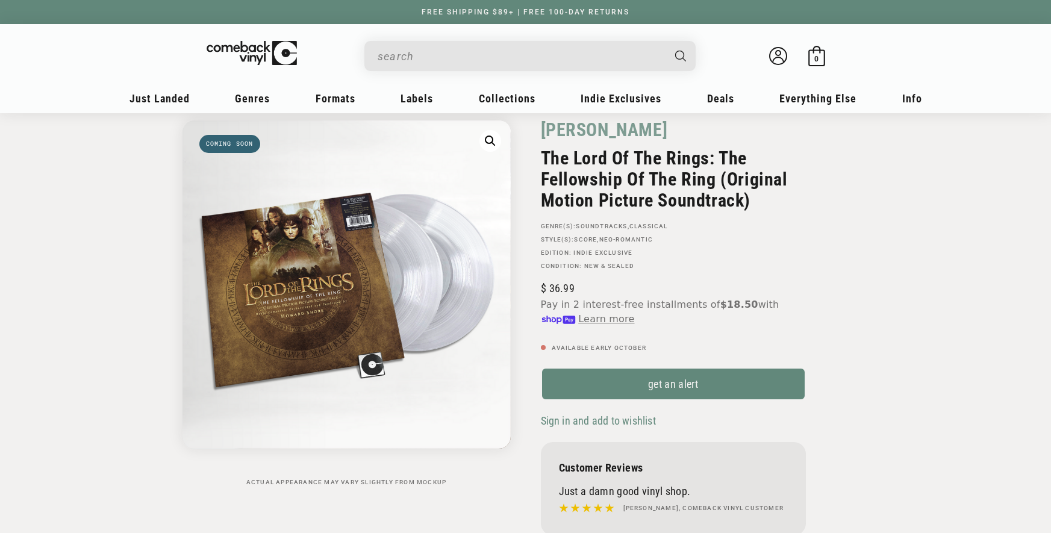
click at [406, 63] on input "When autocomplete results are available use up and down arrows to review and en…" at bounding box center [521, 56] width 286 height 25
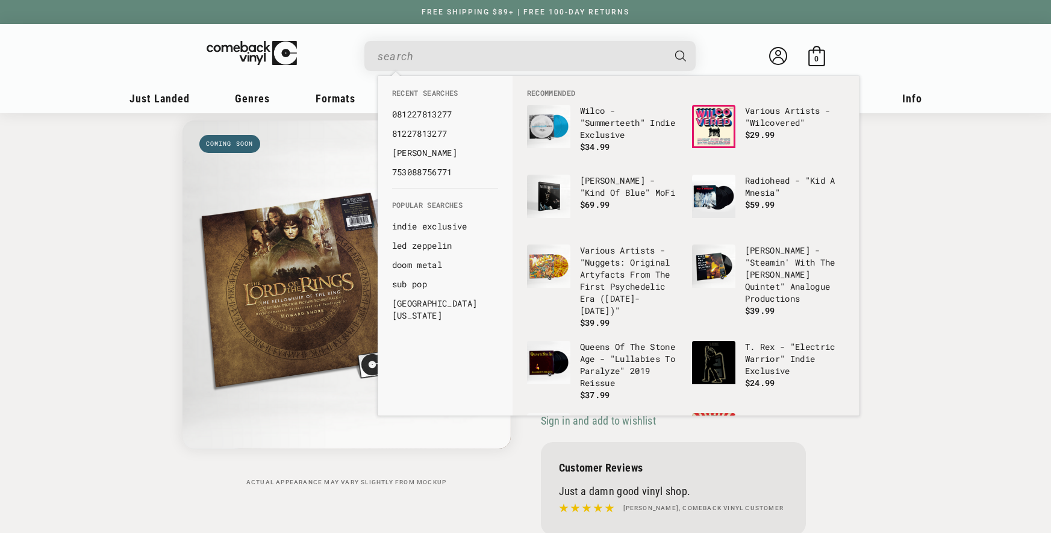
paste input "81227813291"
click at [665, 41] on button "Search" at bounding box center [681, 56] width 33 height 30
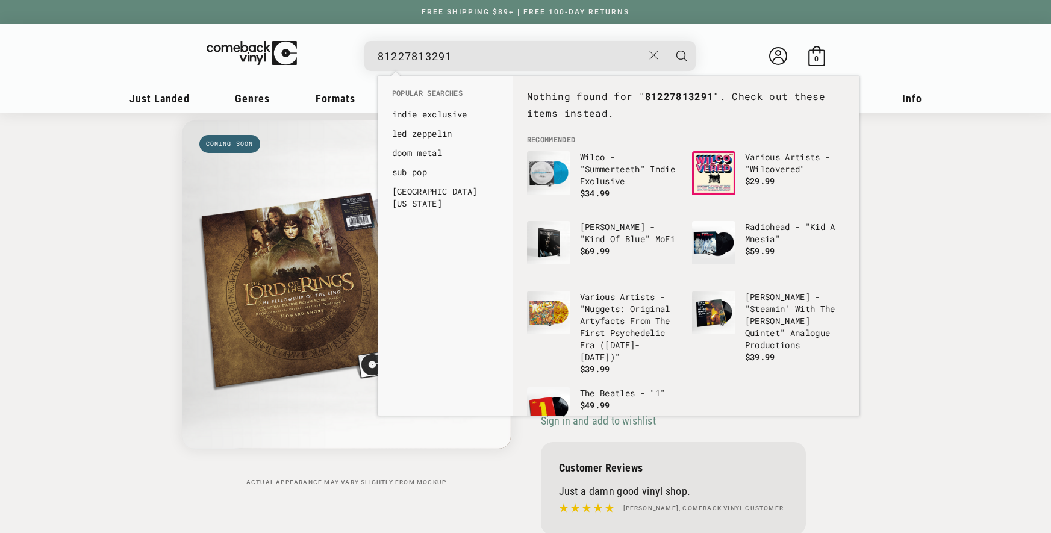
click at [378, 56] on input "81227813291" at bounding box center [511, 56] width 266 height 25
type input "081227813291"
click at [667, 41] on button "Search" at bounding box center [682, 56] width 30 height 30
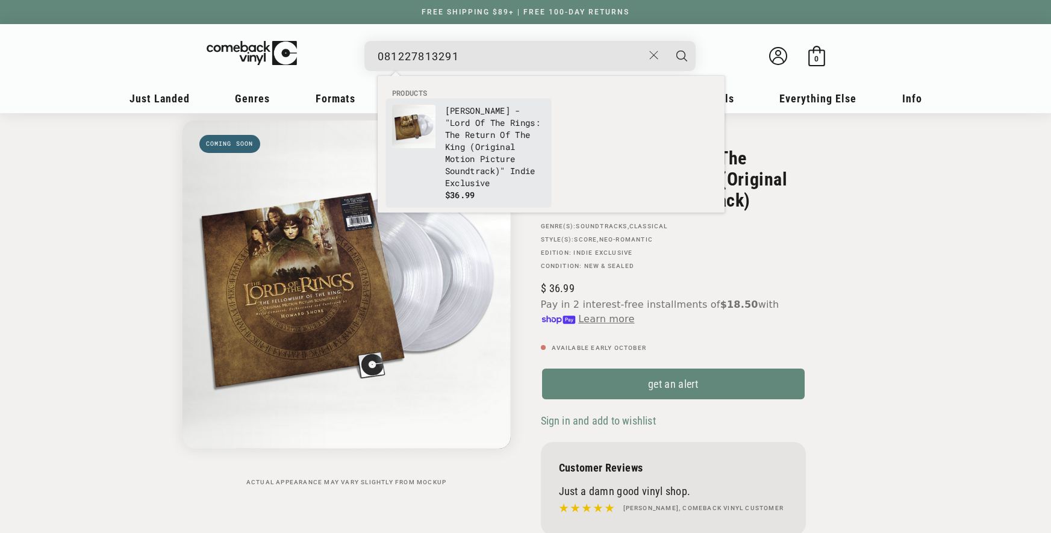
click at [510, 160] on p "[PERSON_NAME] - "Lord Of The Rings: The Return Of The King (Original Motion Pic…" at bounding box center [495, 147] width 100 height 84
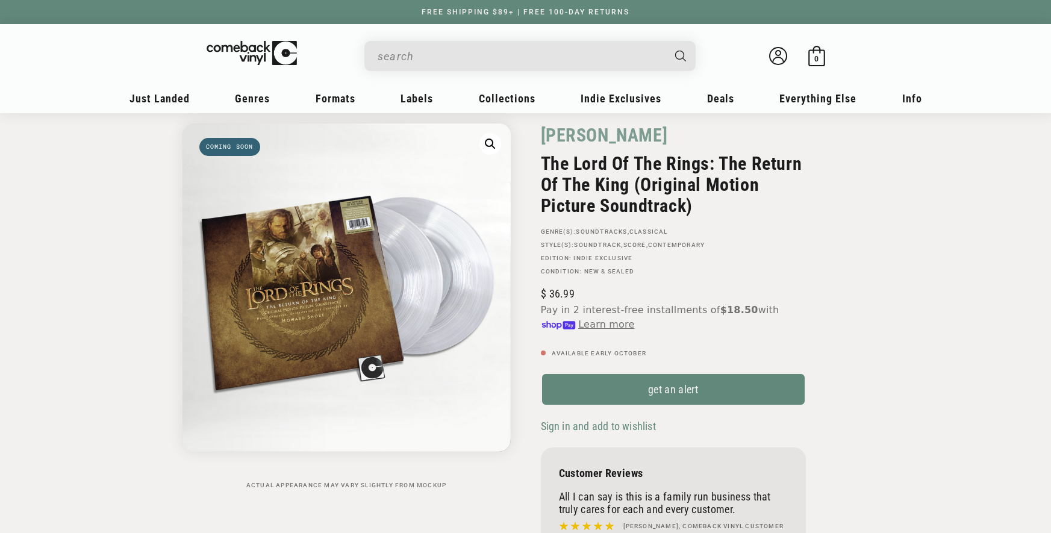
scroll to position [54, 0]
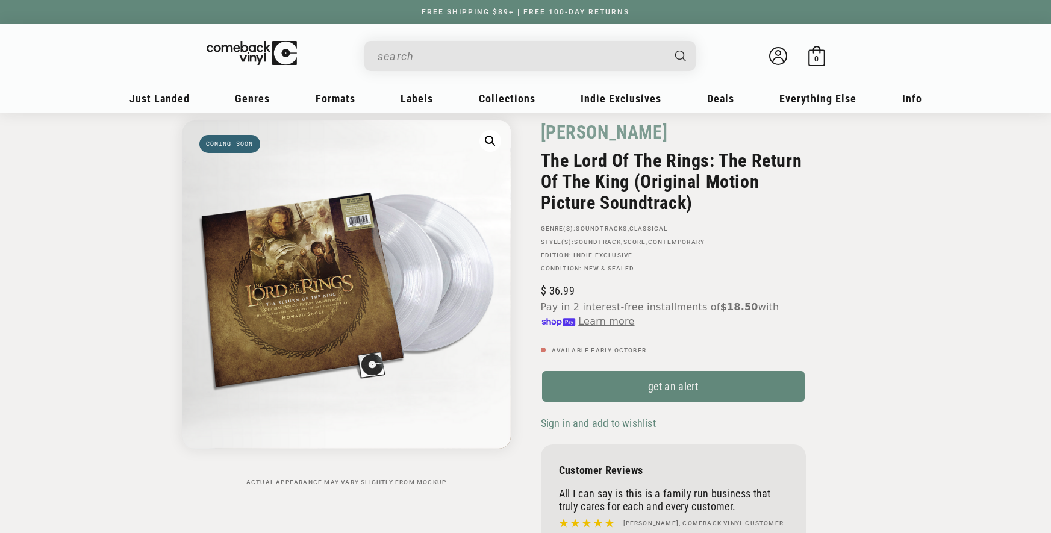
click at [460, 57] on input "When autocomplete results are available use up and down arrows to review and en…" at bounding box center [521, 56] width 286 height 25
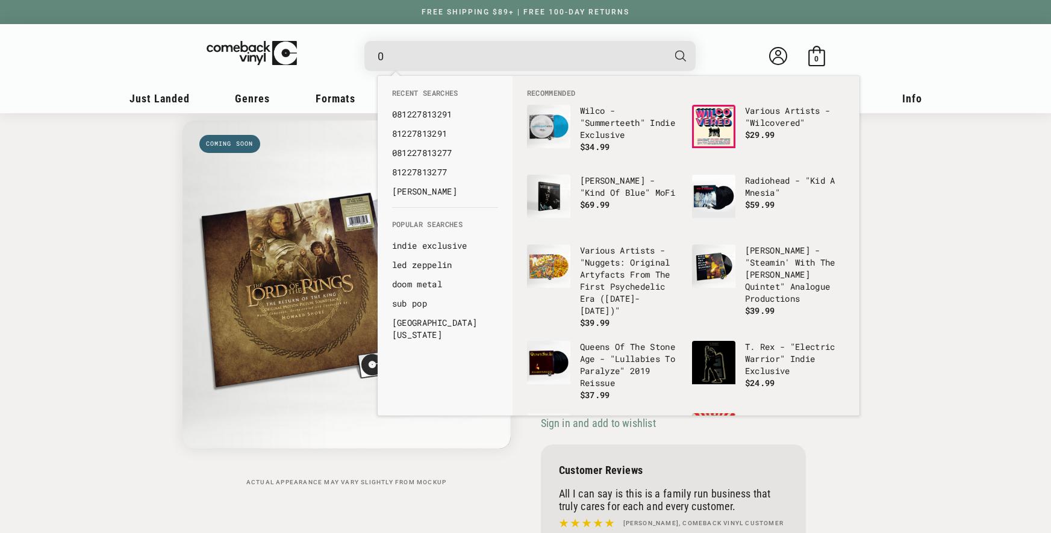
paste input "81227933289"
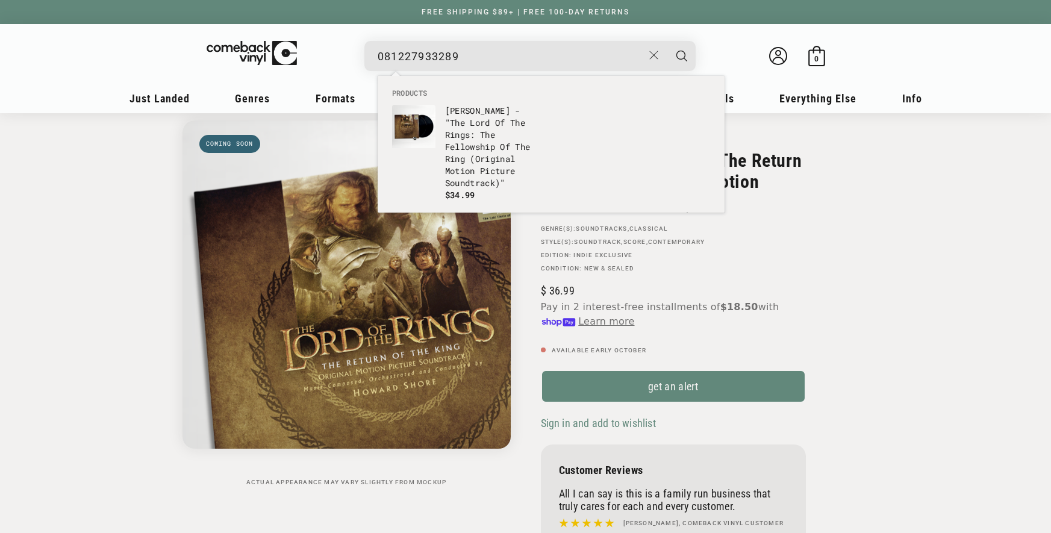
type input "081227933289"
click at [447, 131] on p "Howard Shore - "The Lord Of The Rings: The Fellowship Of The Ring (Original Mot…" at bounding box center [495, 147] width 100 height 84
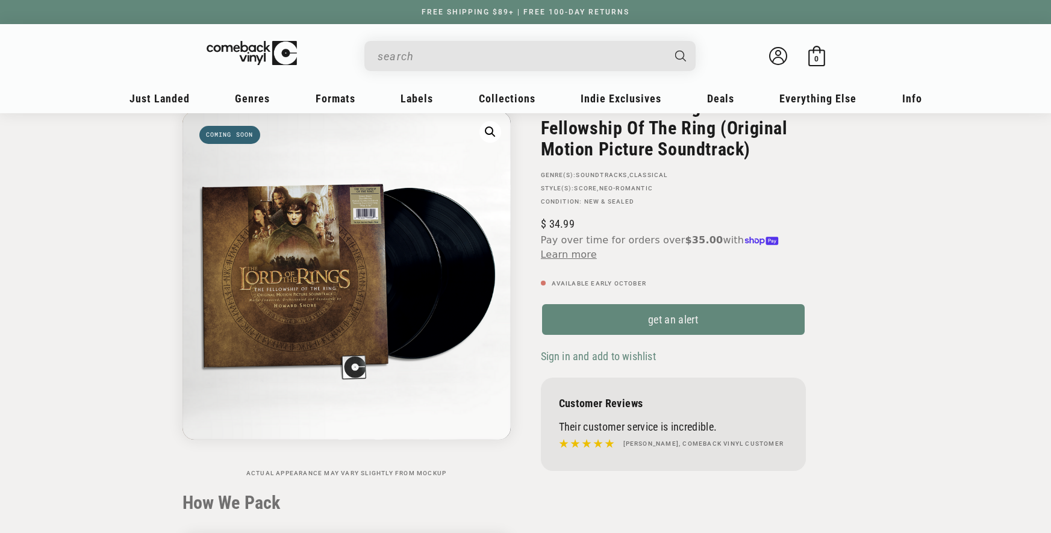
scroll to position [32, 0]
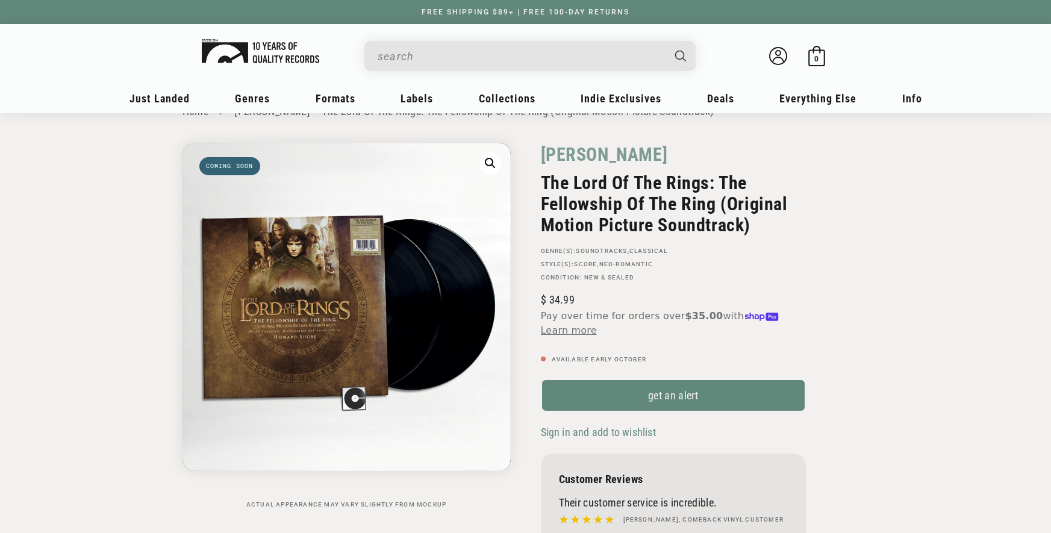
click at [236, 60] on img at bounding box center [260, 51] width 117 height 24
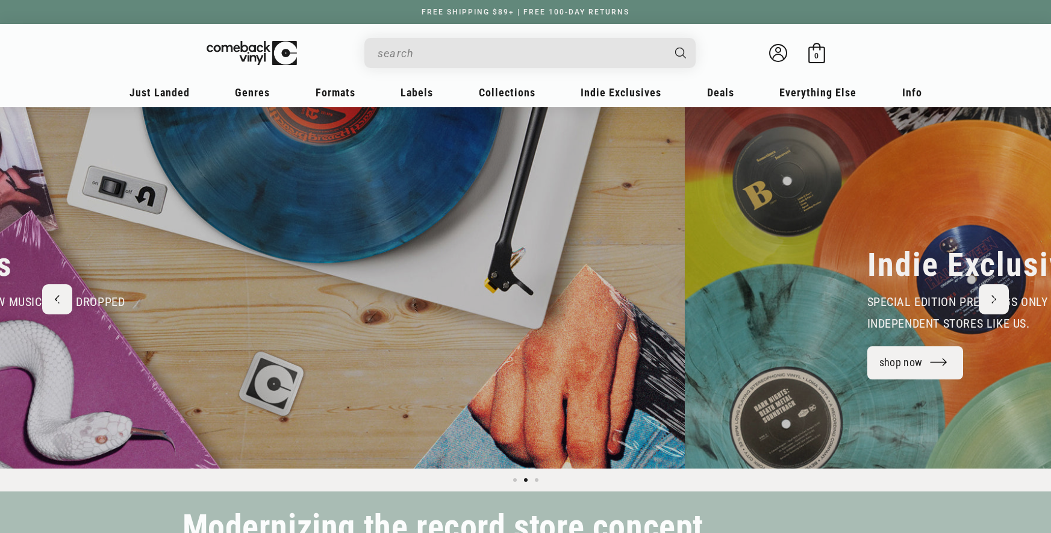
scroll to position [0, 964]
